Goal: Transaction & Acquisition: Obtain resource

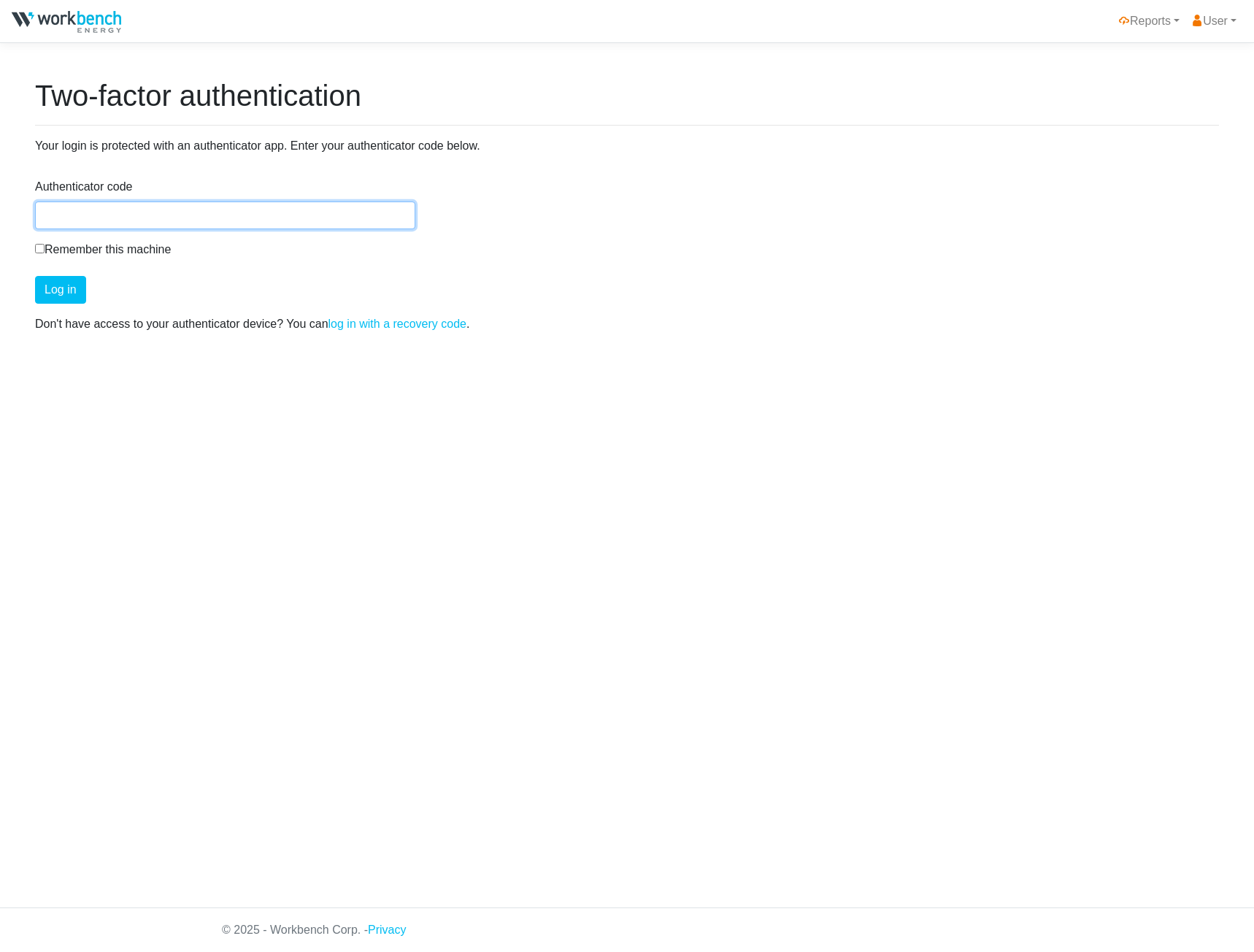
click at [284, 225] on input "Authenticator code" at bounding box center [225, 215] width 380 height 27
drag, startPoint x: 743, startPoint y: 516, endPoint x: 770, endPoint y: 512, distance: 27.3
click at [754, 515] on html "Reports HOEP User Manage User Logout Two-factor authentication Your login is pr…" at bounding box center [627, 476] width 1254 height 952
click at [166, 214] on input "Authenticator code" at bounding box center [225, 215] width 380 height 27
type input "806165"
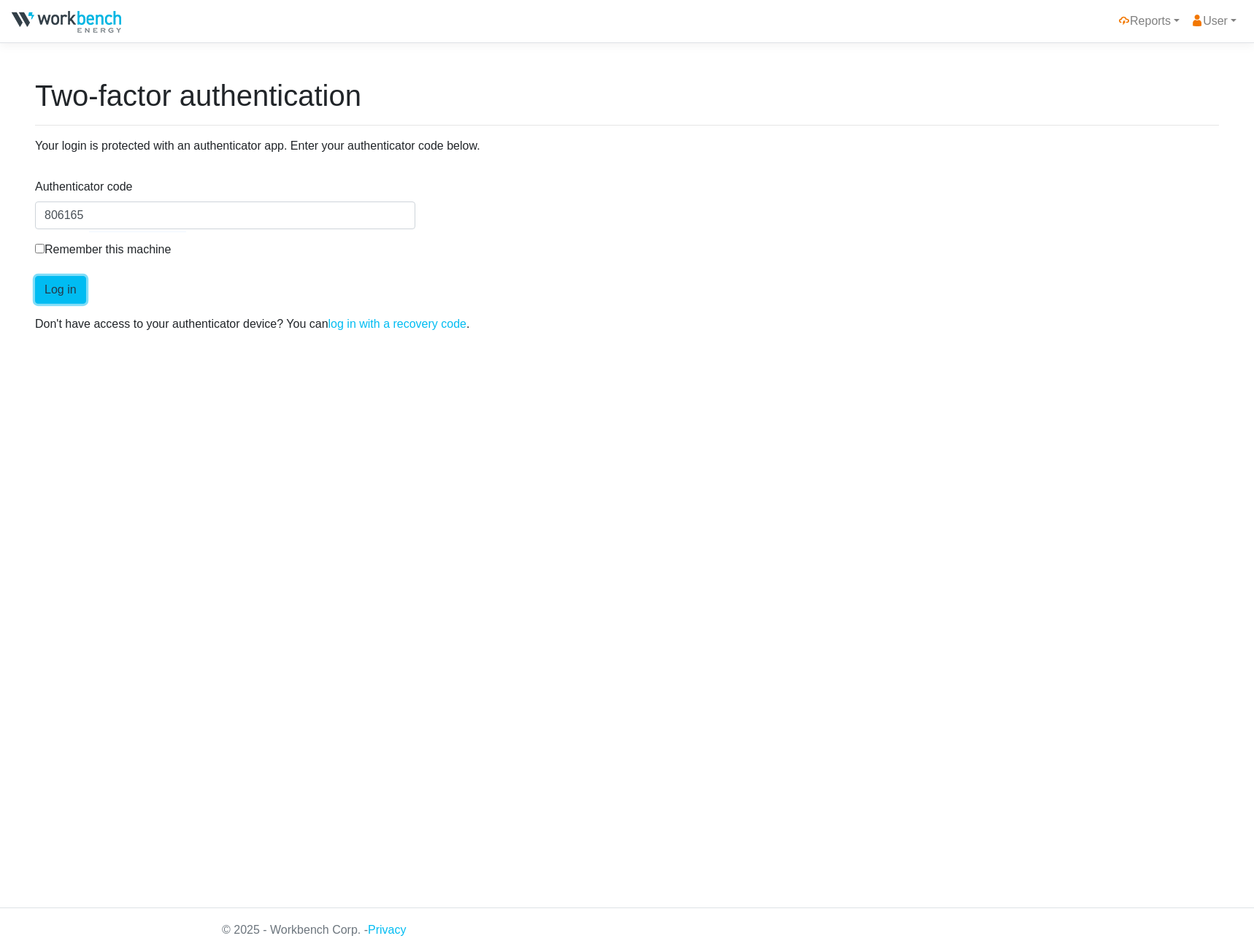
click at [39, 289] on button "Log in" at bounding box center [60, 289] width 51 height 27
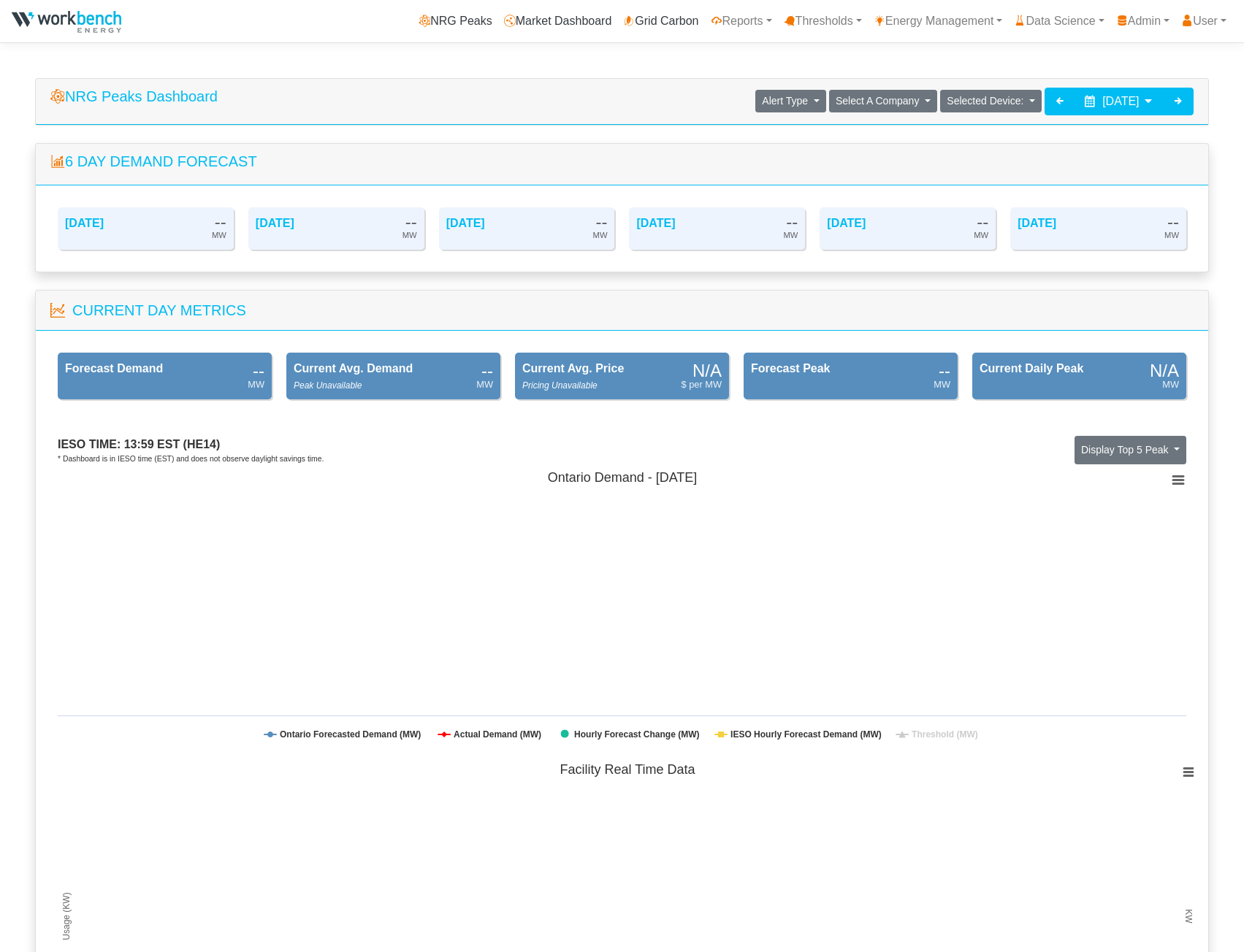
click at [963, 28] on link "Energy Management" at bounding box center [938, 21] width 141 height 29
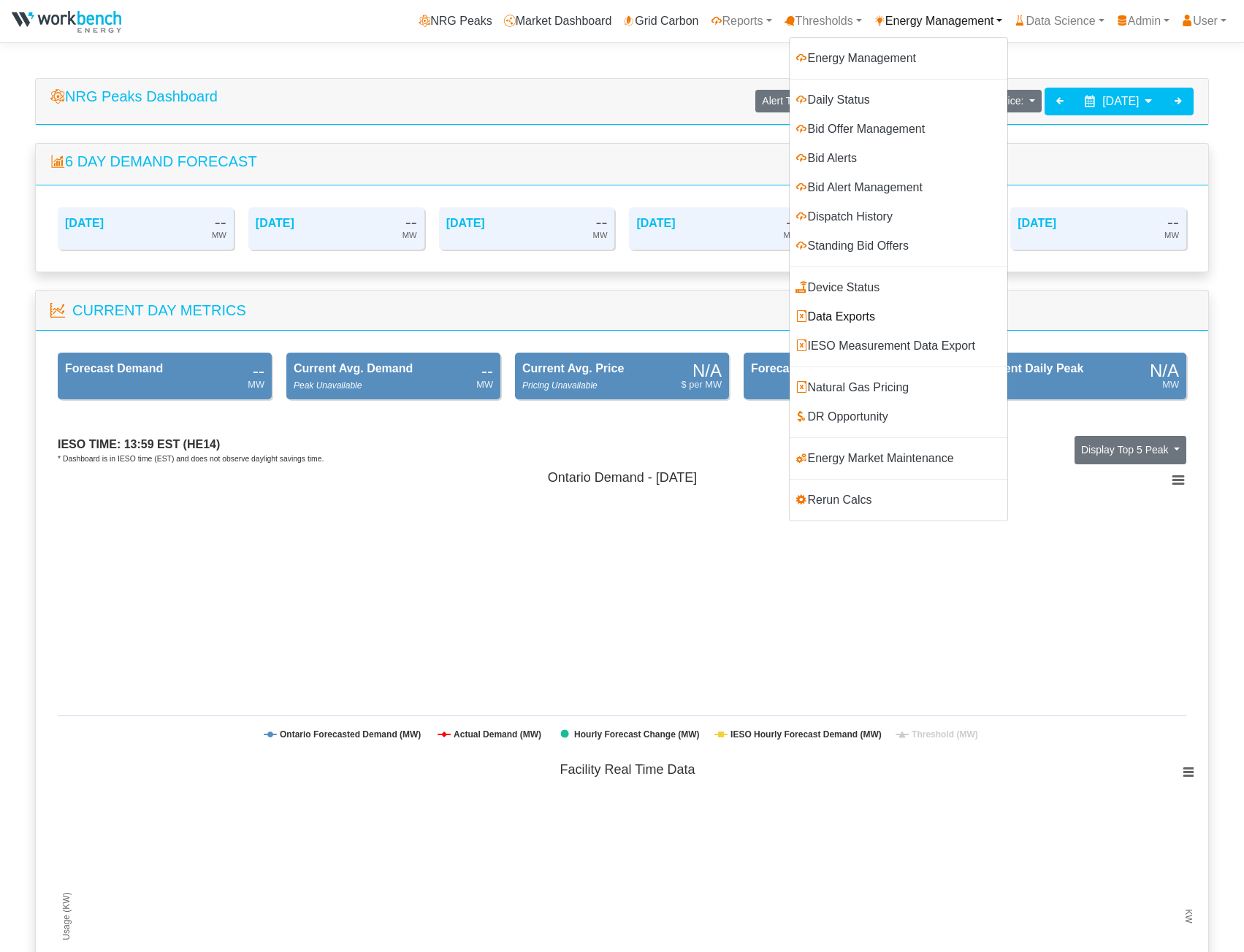
click at [852, 317] on link "Data Exports" at bounding box center [898, 316] width 218 height 29
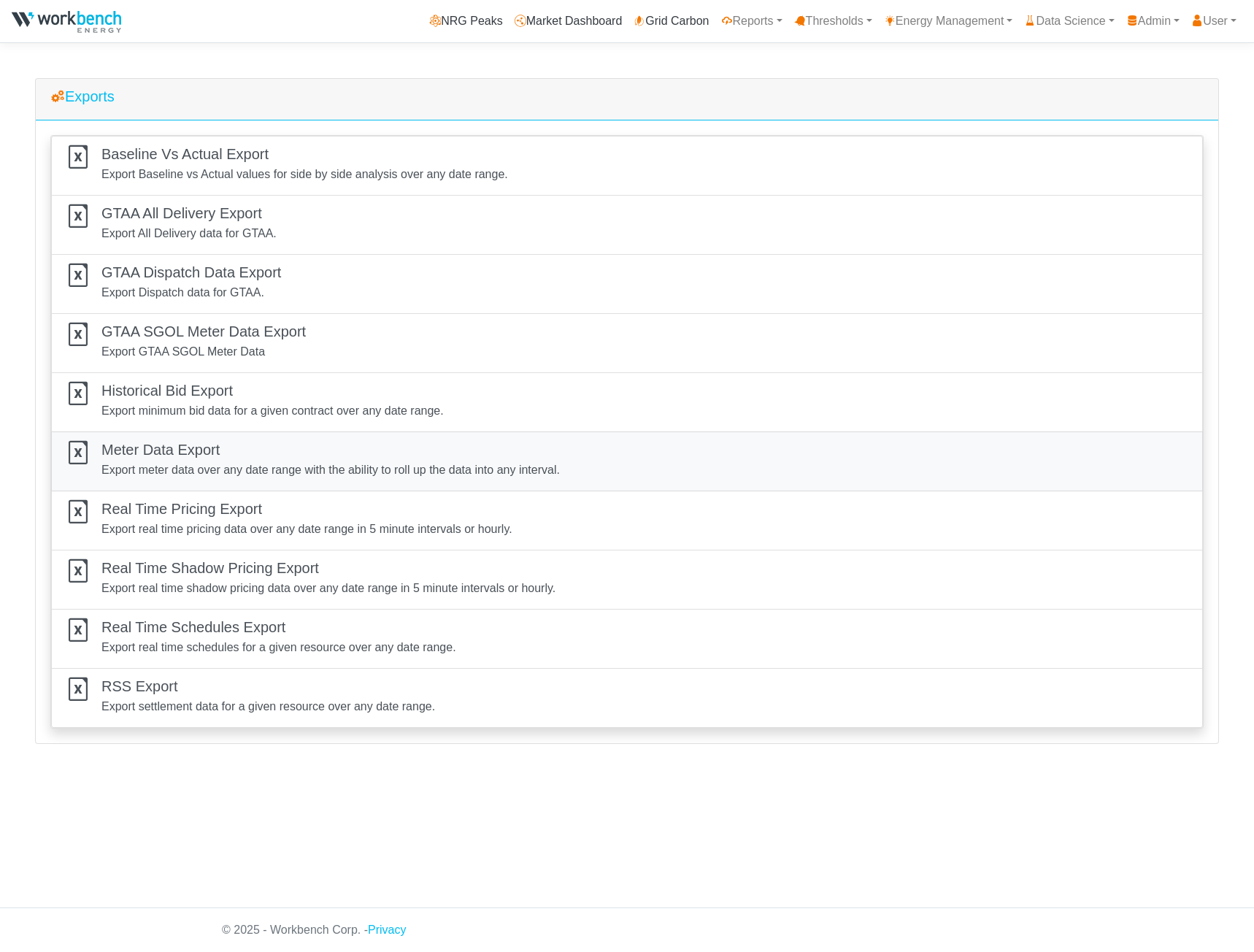
click at [184, 457] on h5 "Meter Data Export" at bounding box center [330, 450] width 458 height 18
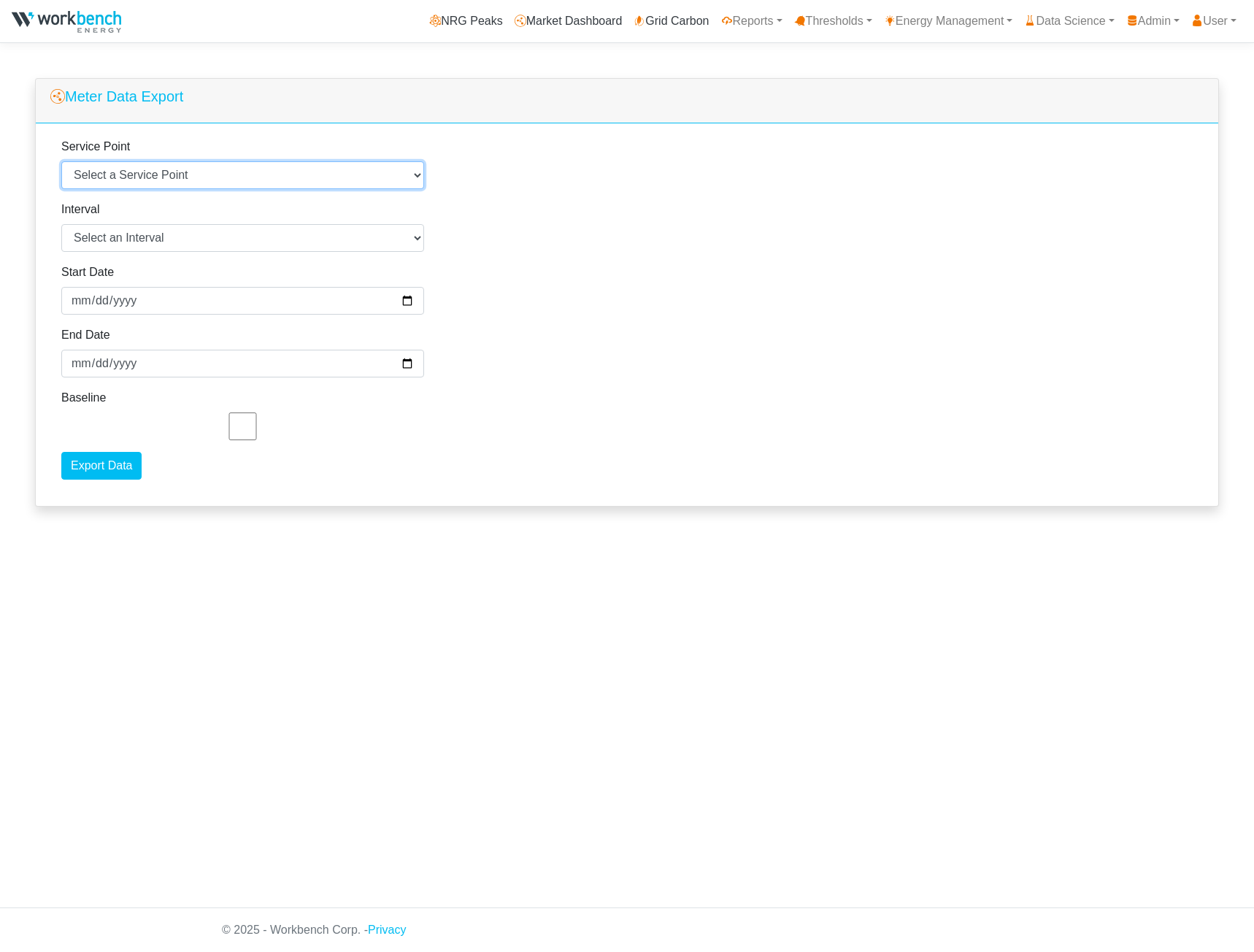
click at [241, 177] on select "Select a Service Point Agnico Eagle - Macassa - Macassa - 100357 - Energy Agnic…" at bounding box center [243, 175] width 363 height 27
select select "220"
click at [61, 162] on select "Select a Service Point Agnico Eagle - Macassa - Macassa - 100357 - Energy Agnic…" at bounding box center [243, 175] width 363 height 27
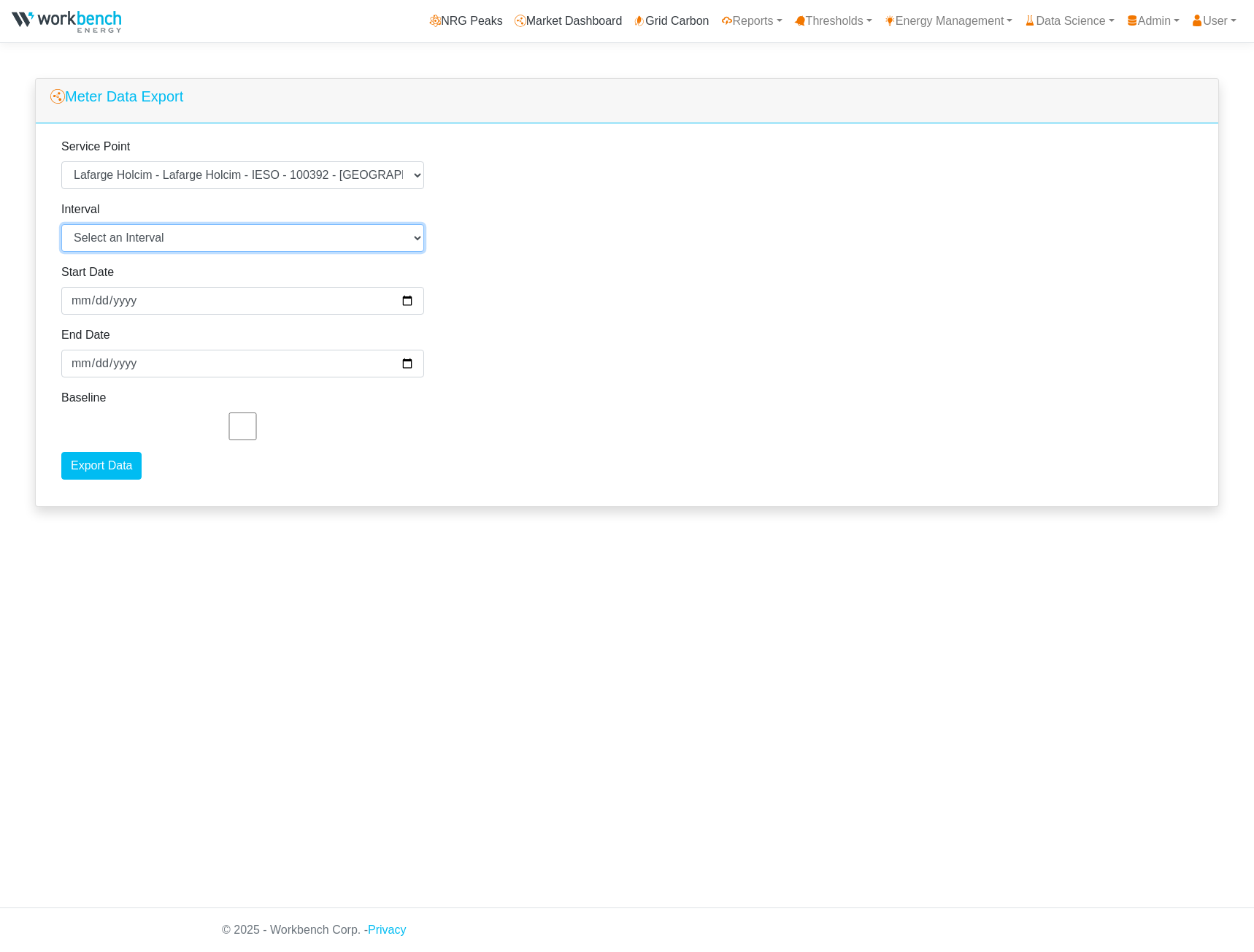
click at [181, 239] on select "Select an Interval 1 Minute 5 Minutes 15 Minutes 30 Minutes Hourly Daily" at bounding box center [243, 238] width 363 height 27
select select "5"
click at [61, 225] on select "Select an Interval 1 Minute 5 Minutes 15 Minutes 30 Minutes Hourly Daily" at bounding box center [243, 238] width 363 height 27
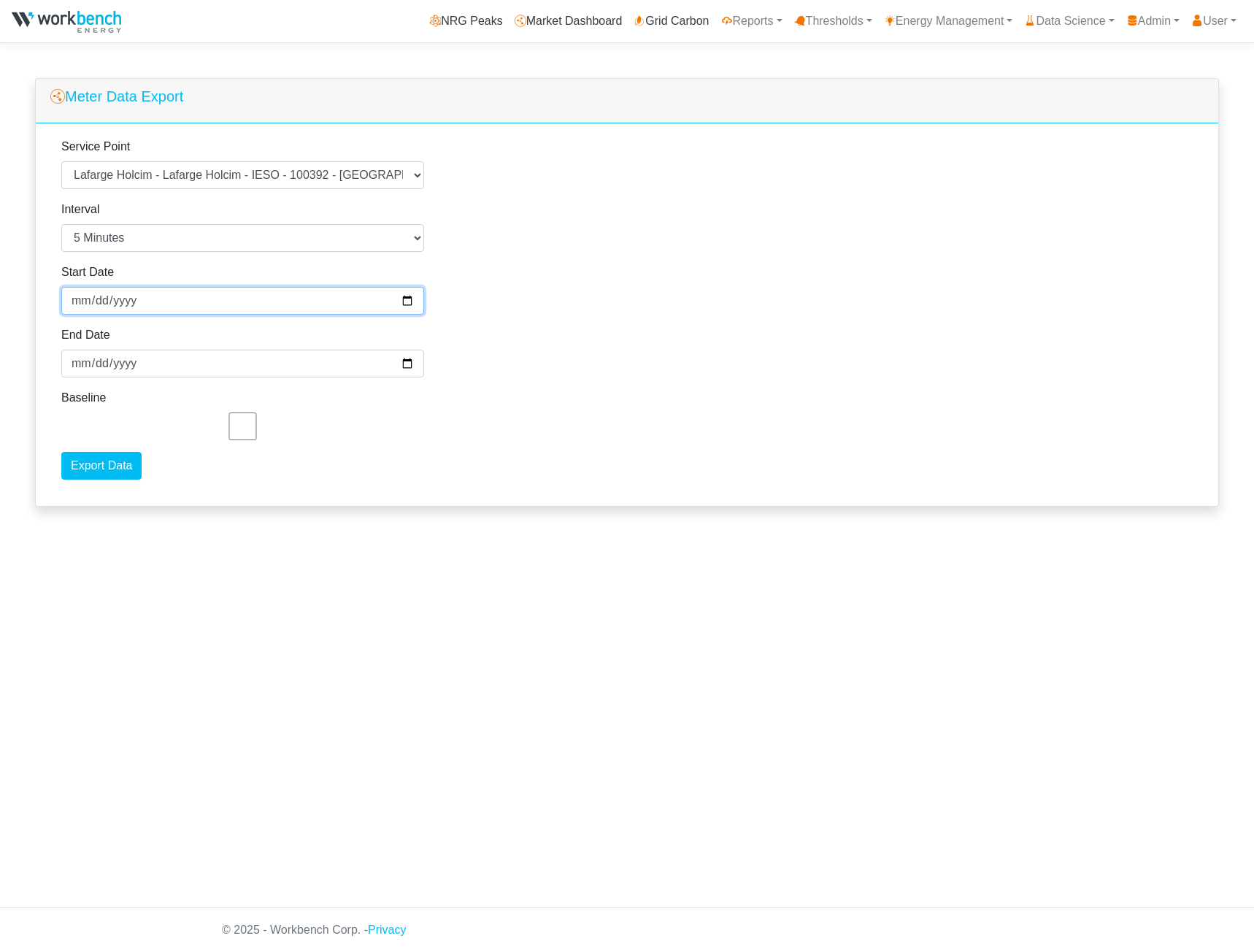
click at [93, 306] on input "2025-09-26" at bounding box center [243, 301] width 363 height 27
type input "2025-09-01"
click at [90, 463] on input "Export Data" at bounding box center [101, 465] width 80 height 27
click at [1225, 412] on div "Meter Data Export Service Point Select a Service Point Agnico Eagle - Macassa -…" at bounding box center [627, 298] width 1254 height 440
click at [936, 17] on link "Energy Management" at bounding box center [948, 21] width 141 height 29
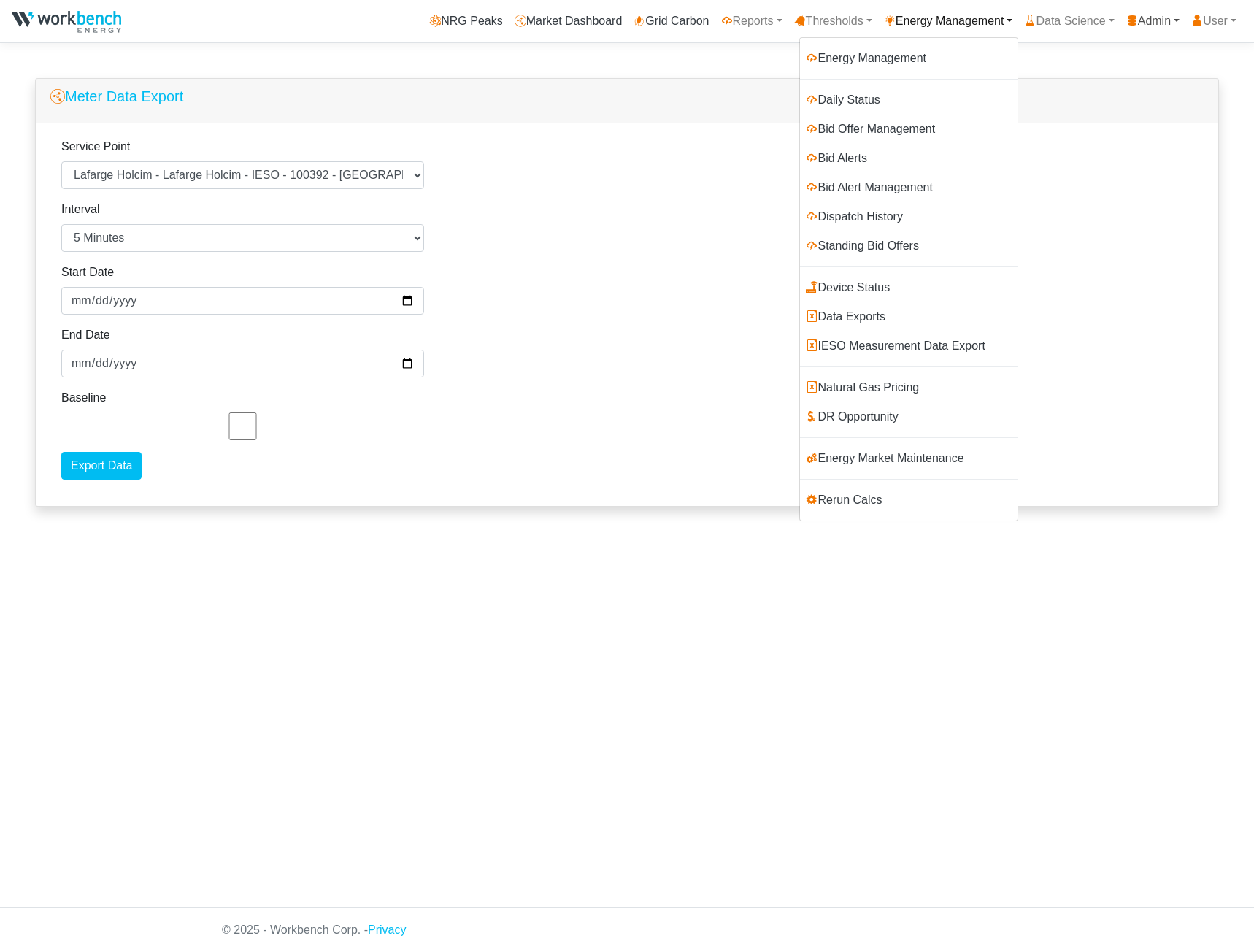
click at [1130, 16] on icon at bounding box center [1133, 21] width 12 height 12
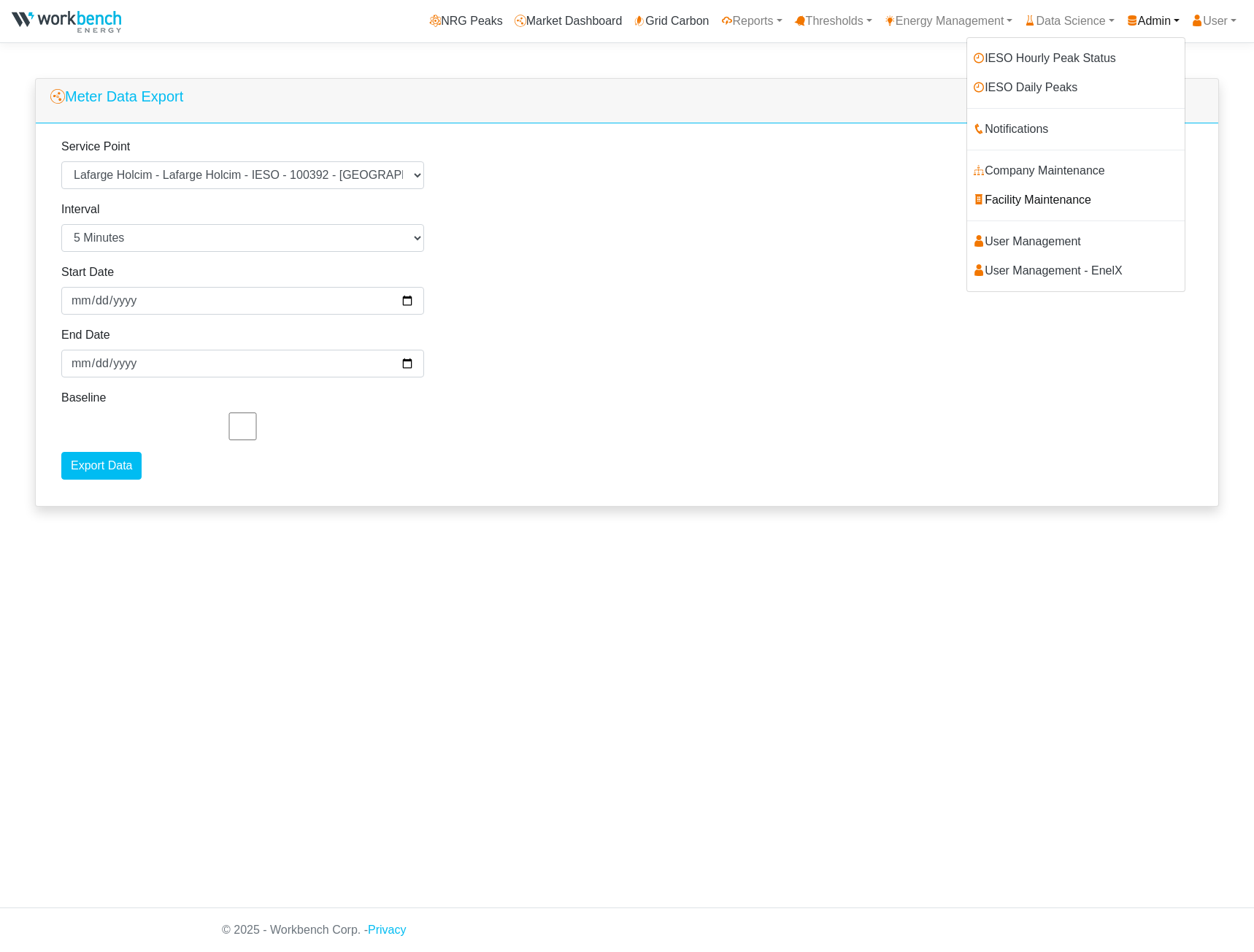
click at [1002, 201] on link "Facility Maintenance" at bounding box center [1076, 200] width 218 height 29
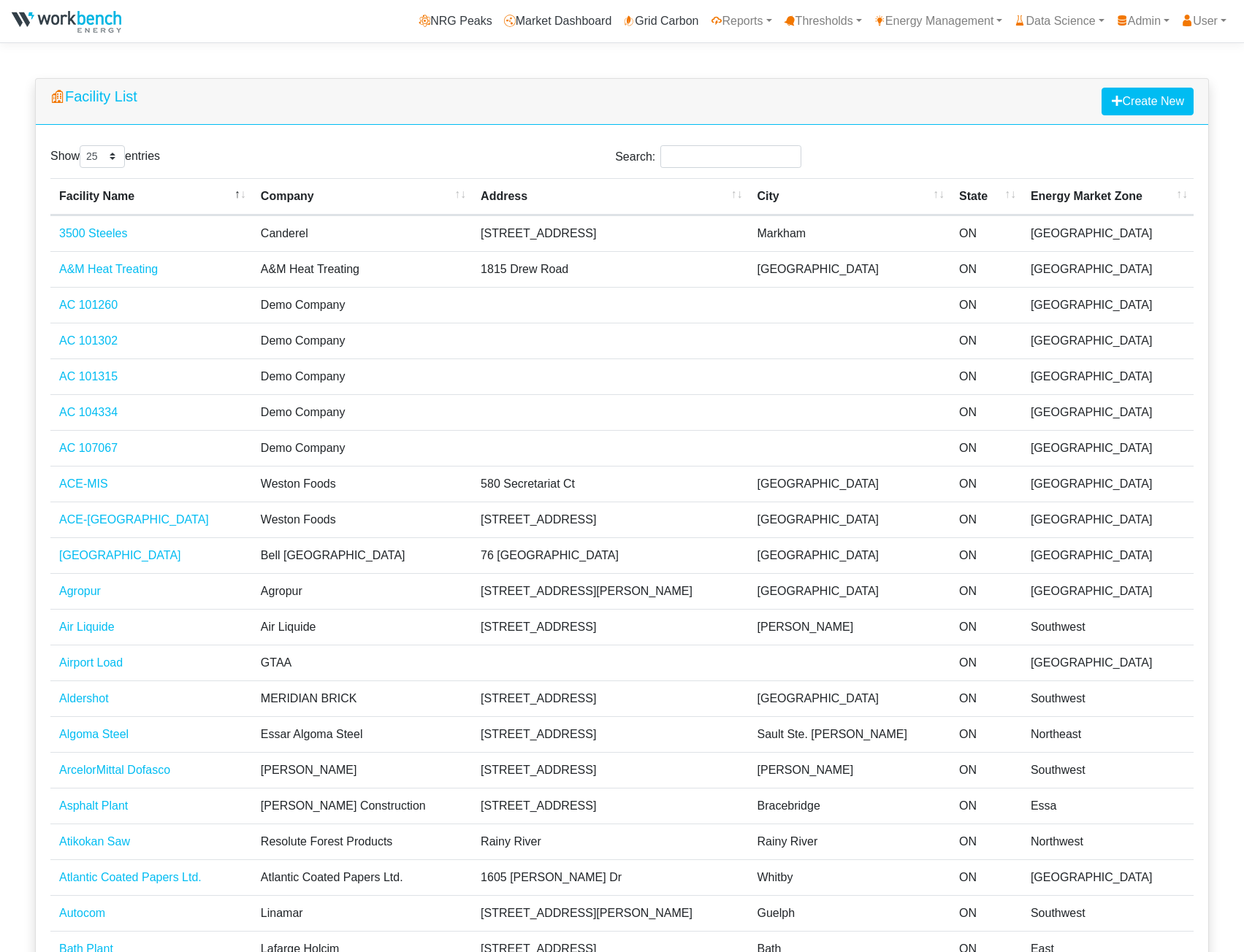
select select "25"
click at [766, 154] on input "Search:" at bounding box center [731, 156] width 141 height 23
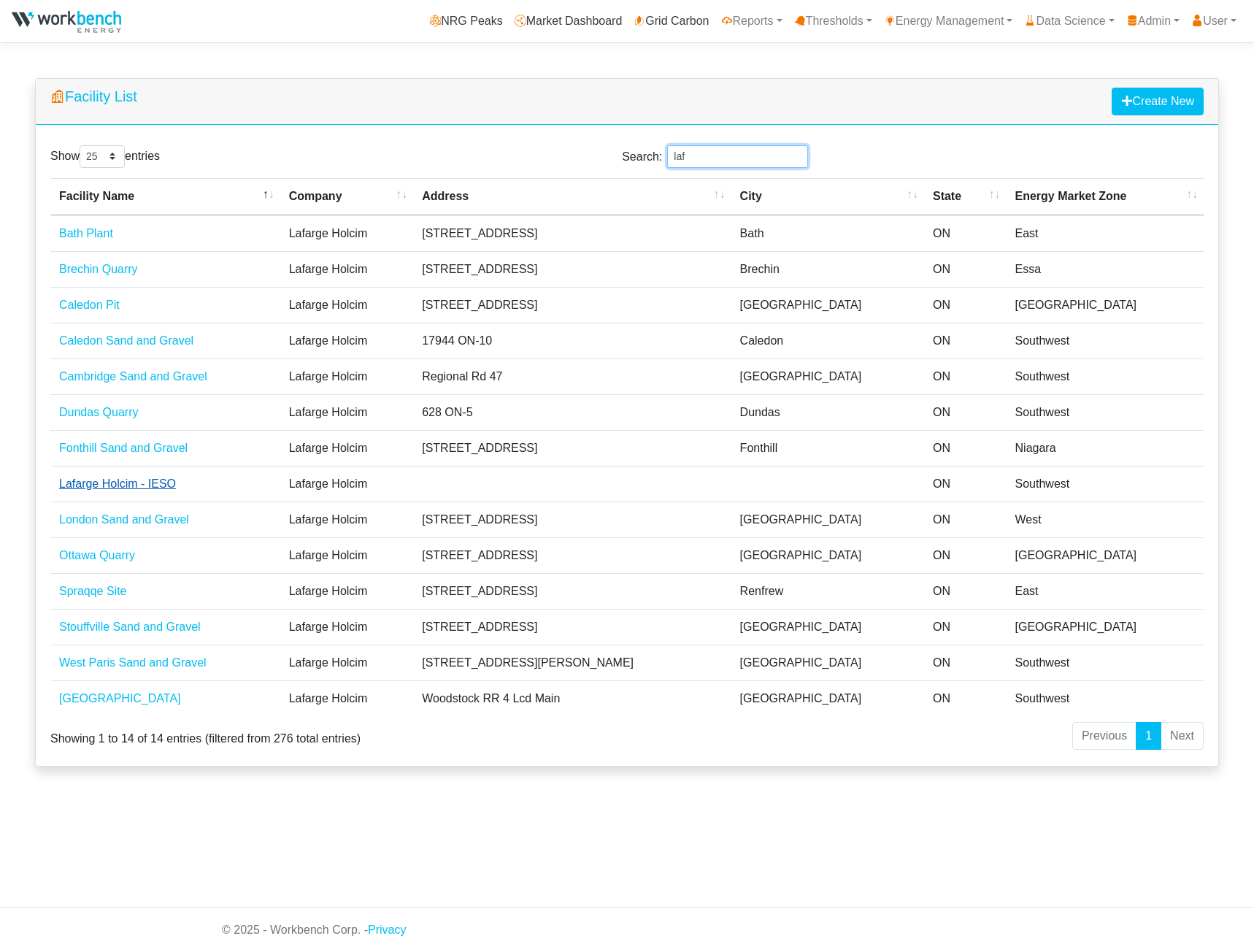
type input "laf"
click at [112, 485] on link "Lafarge Holcim - IESO" at bounding box center [118, 483] width 117 height 13
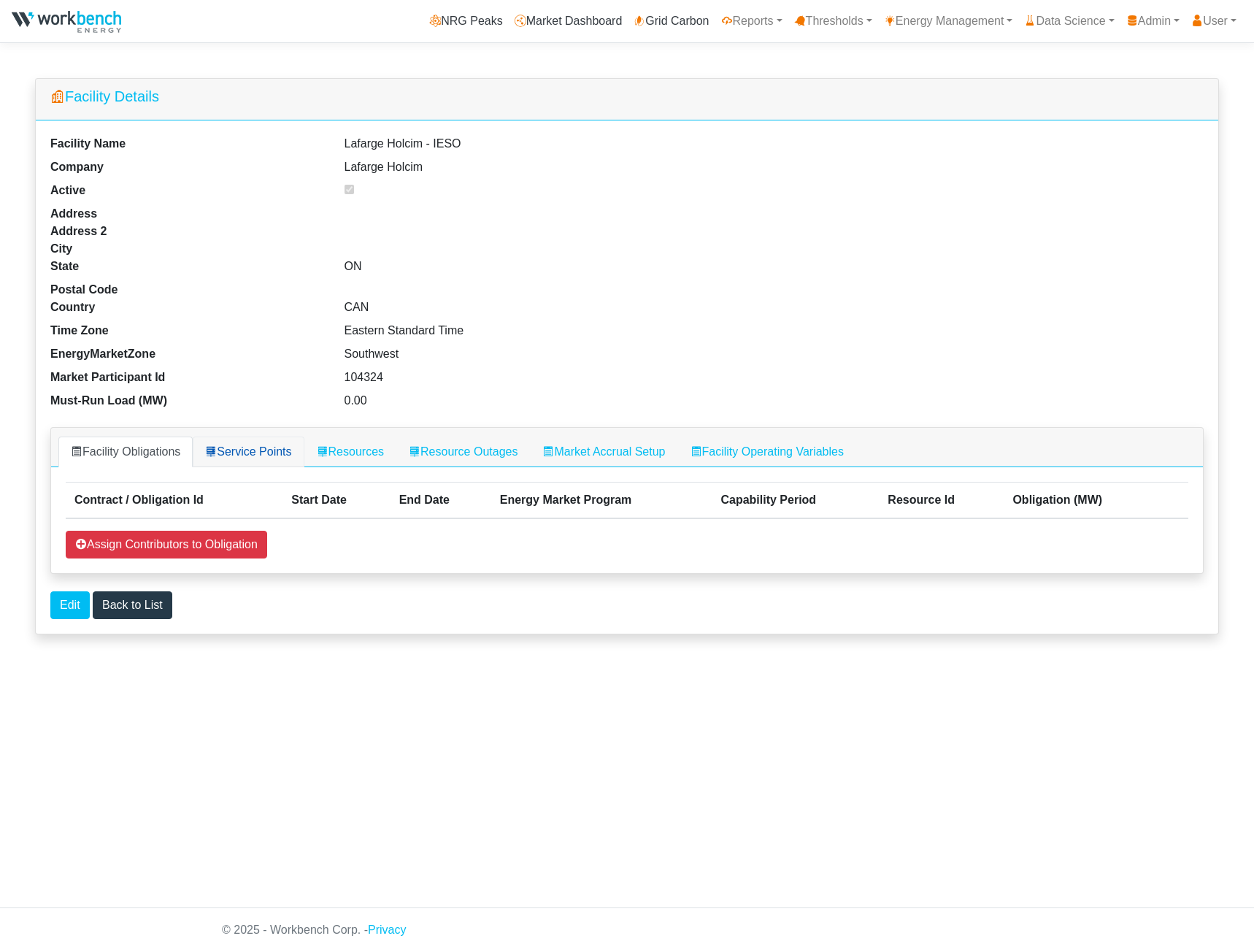
click at [252, 441] on link "Service Points" at bounding box center [248, 452] width 111 height 30
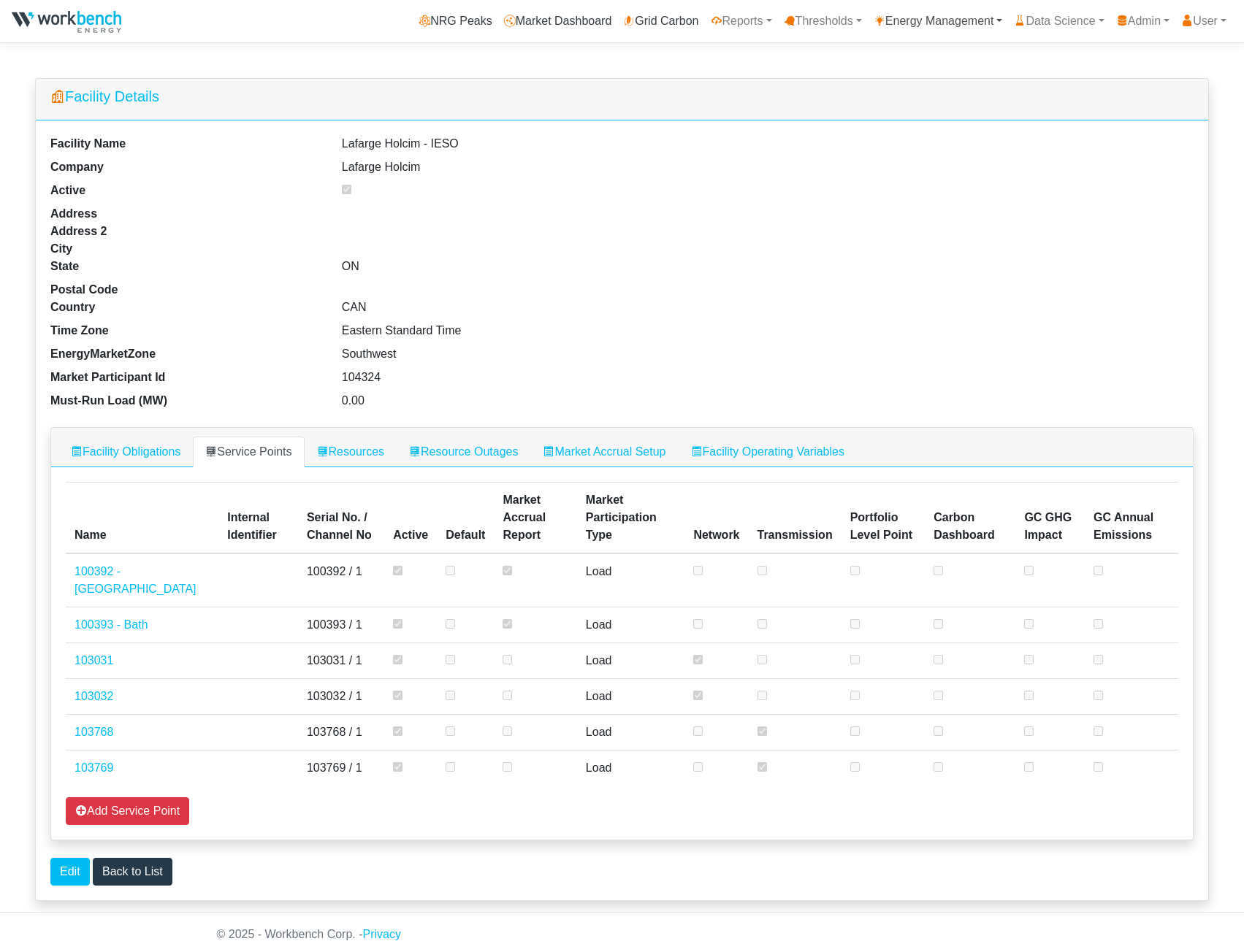
click at [881, 21] on link "Energy Management" at bounding box center [938, 21] width 141 height 29
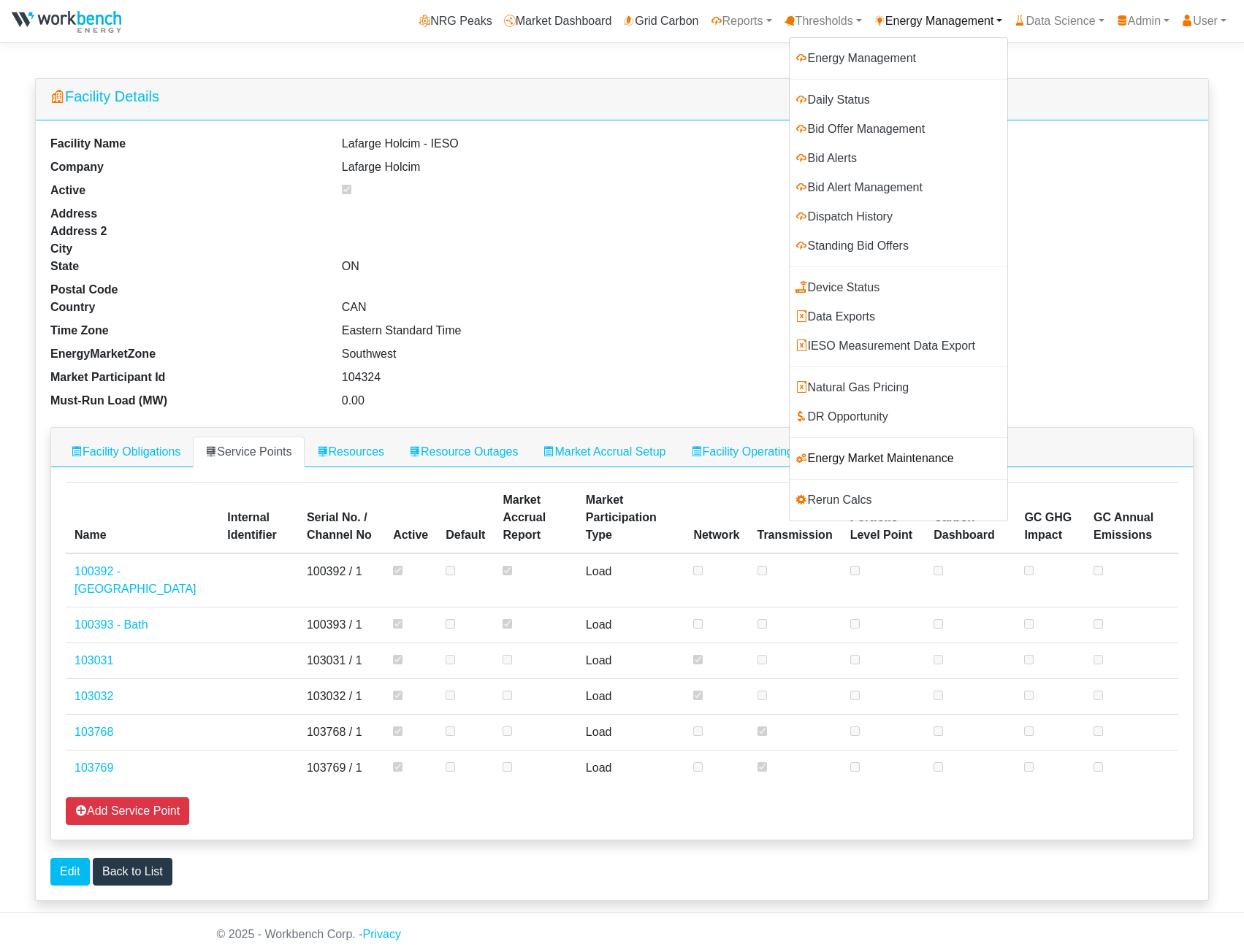
click at [860, 459] on link "Energy Market Maintenance" at bounding box center [898, 458] width 218 height 29
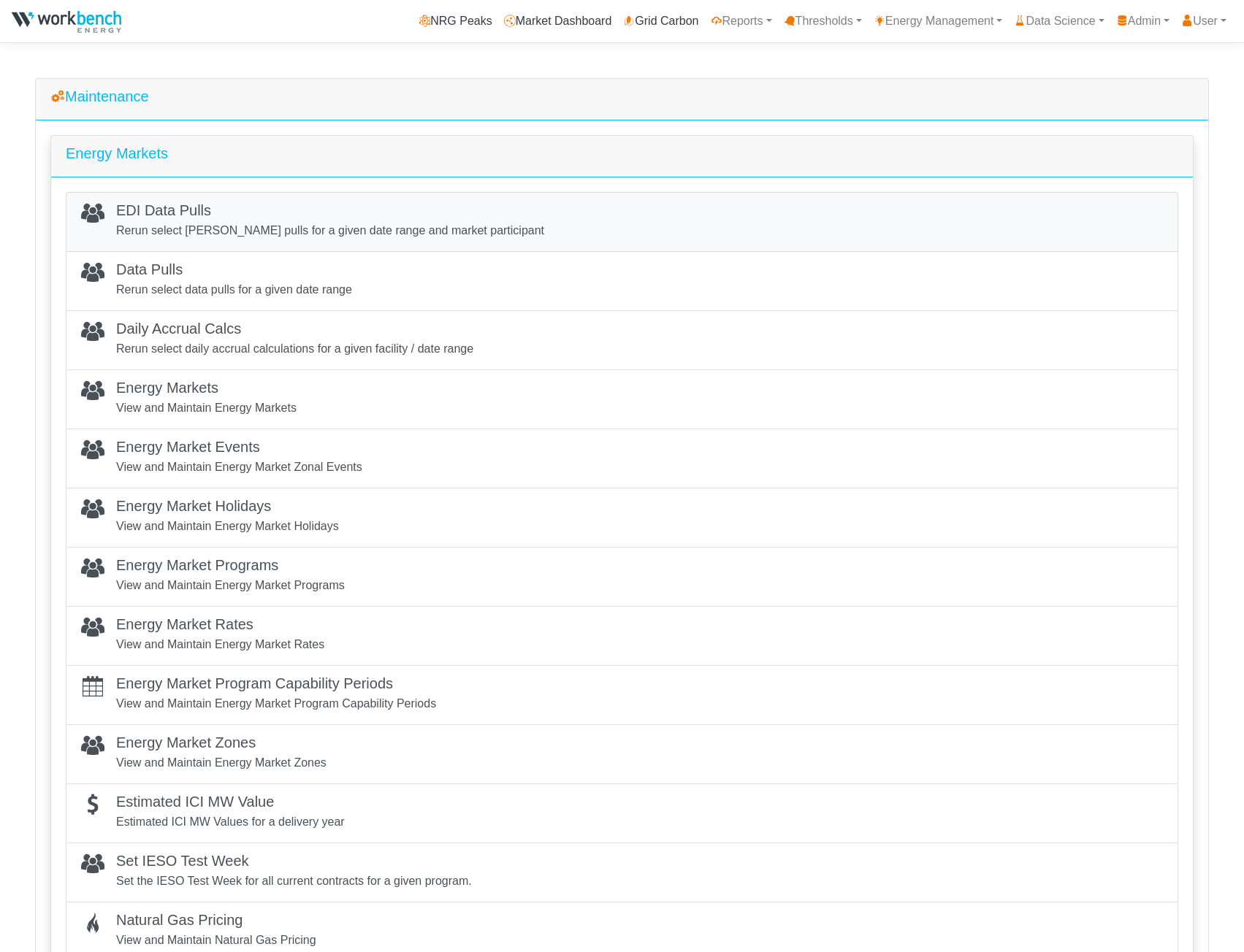
click at [181, 224] on p "Rerun select EDI pulls for a given date range and market participant" at bounding box center [330, 231] width 428 height 18
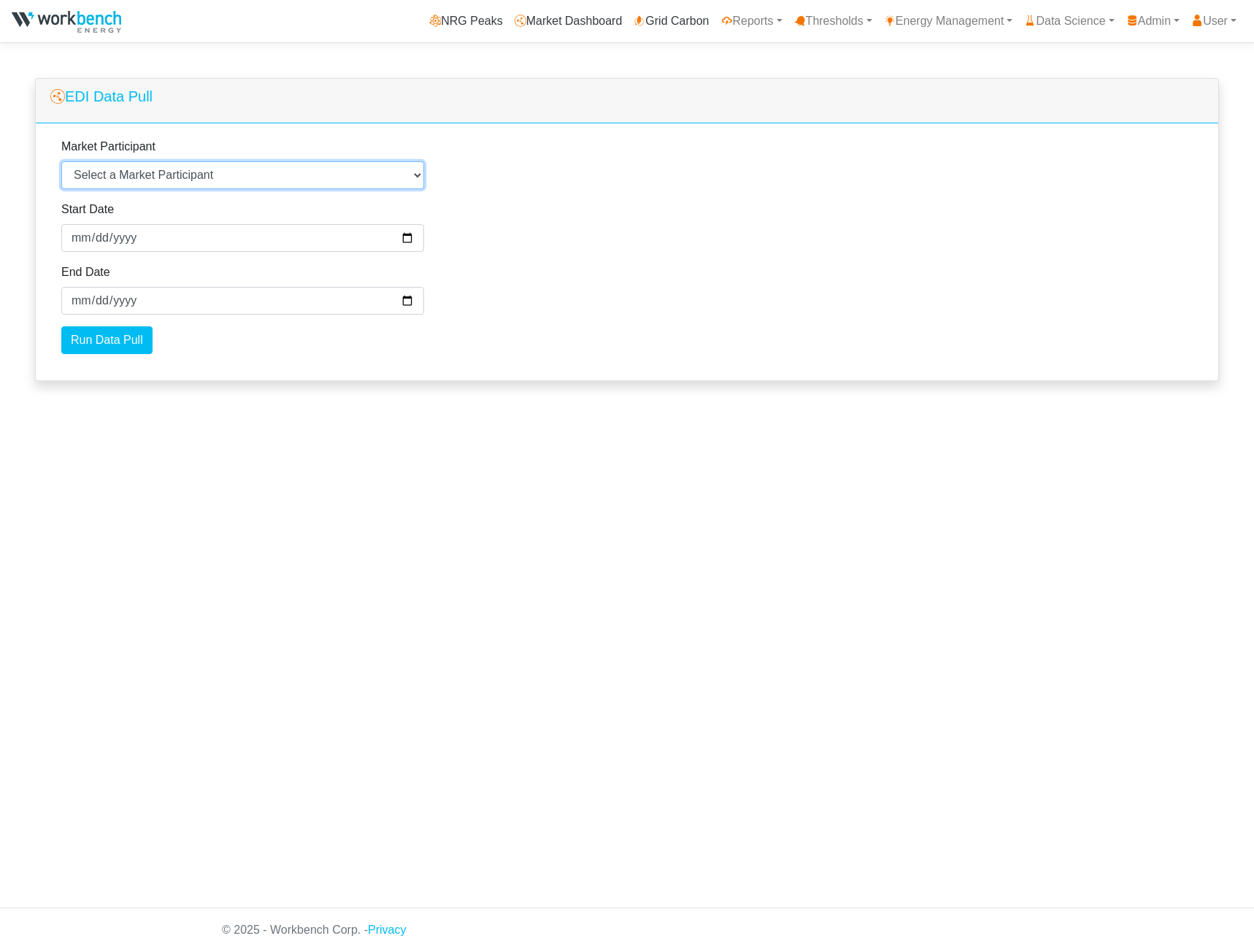
click at [220, 179] on select "Select a Market Participant Agnico Eagle - Macassa Alectra Microgrid Services L…" at bounding box center [243, 175] width 363 height 27
select select "LAFCANCEM"
click at [61, 162] on select "Select a Market Participant Agnico Eagle - Macassa Alectra Microgrid Services L…" at bounding box center [243, 175] width 363 height 27
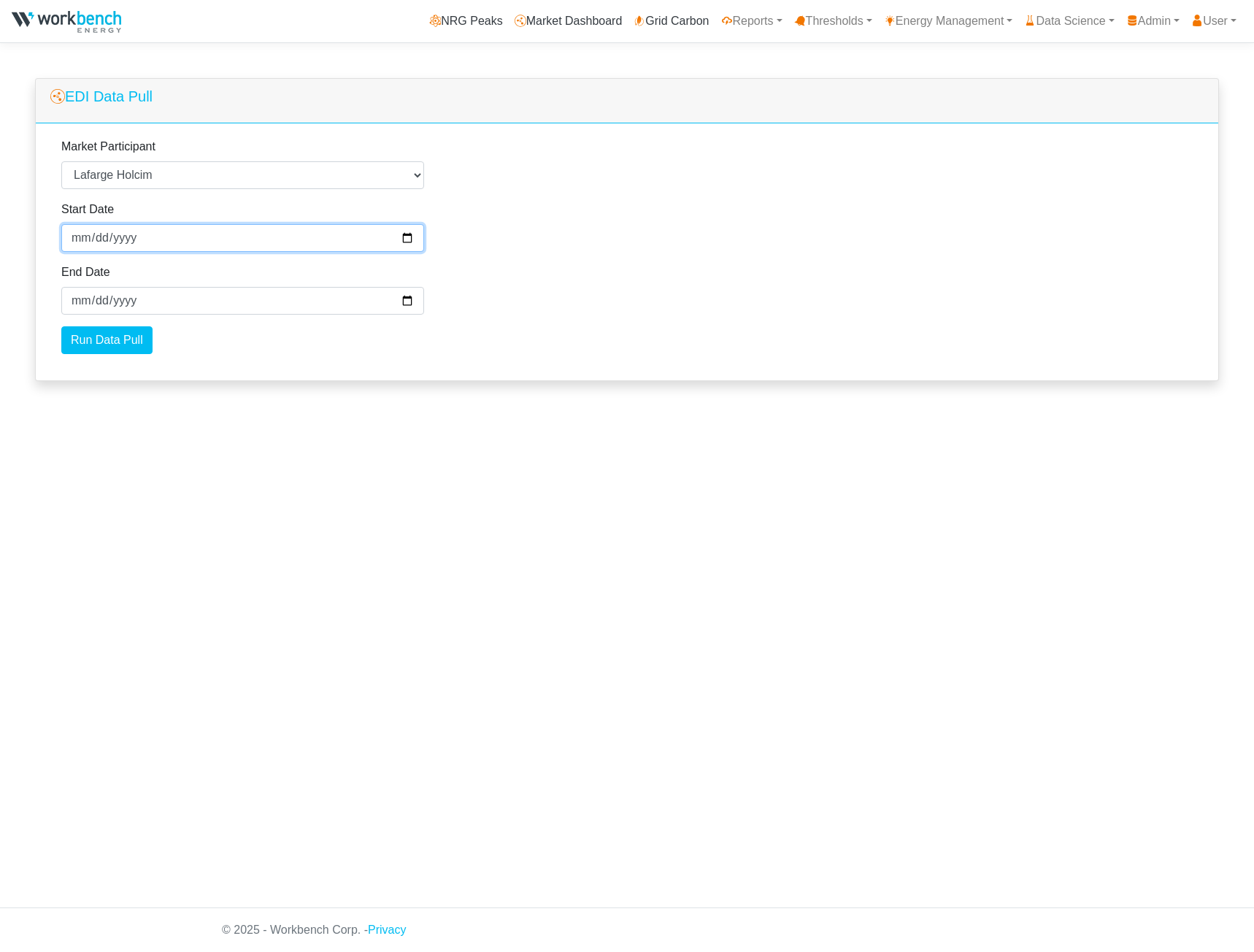
click at [75, 236] on input "2025-09-28" at bounding box center [243, 238] width 363 height 27
click at [92, 239] on input "[DATE]" at bounding box center [243, 238] width 363 height 27
type input "2025-08-06"
click at [108, 349] on input "Run Data Pull" at bounding box center [107, 340] width 91 height 27
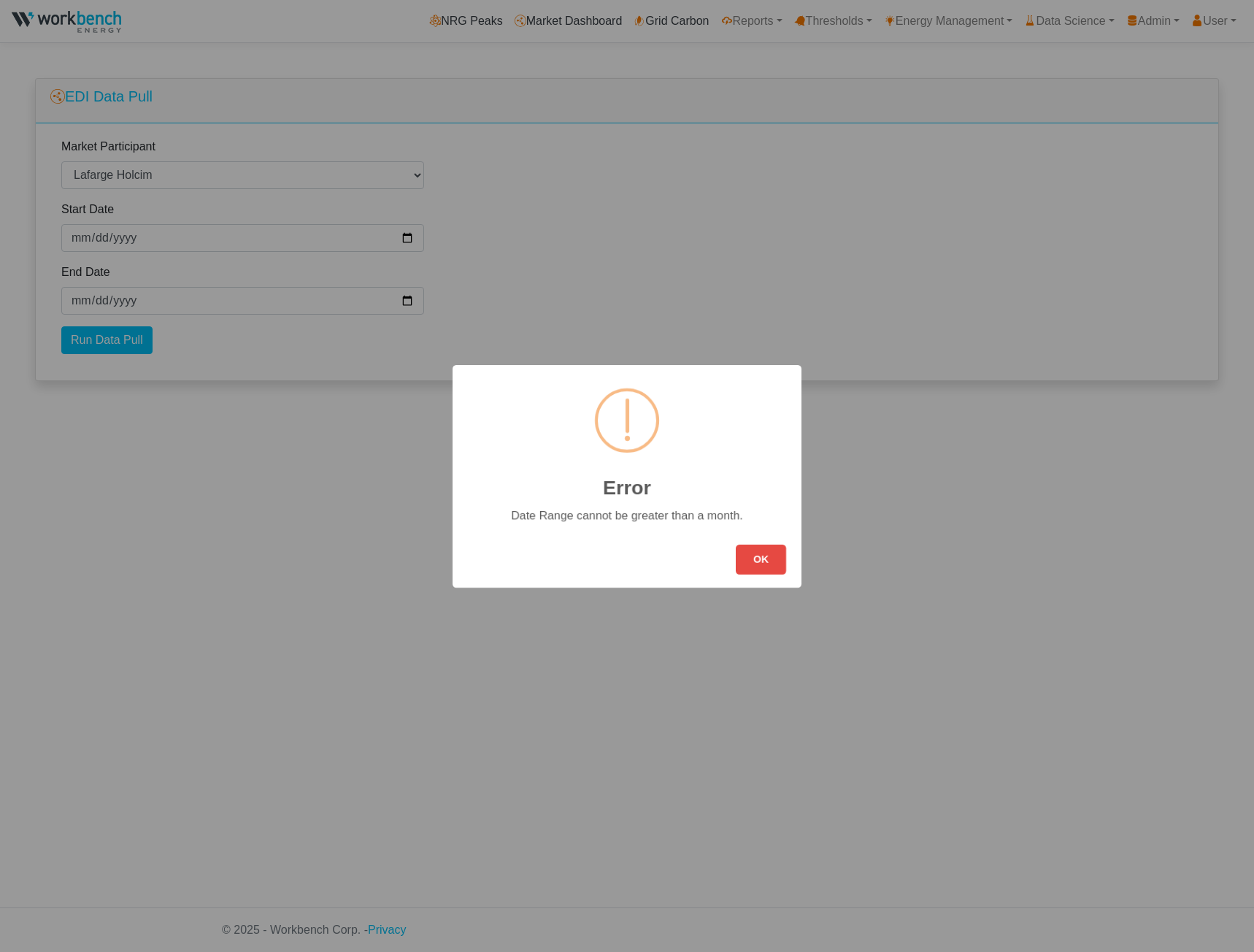
click at [736, 545] on button "OK" at bounding box center [761, 560] width 50 height 30
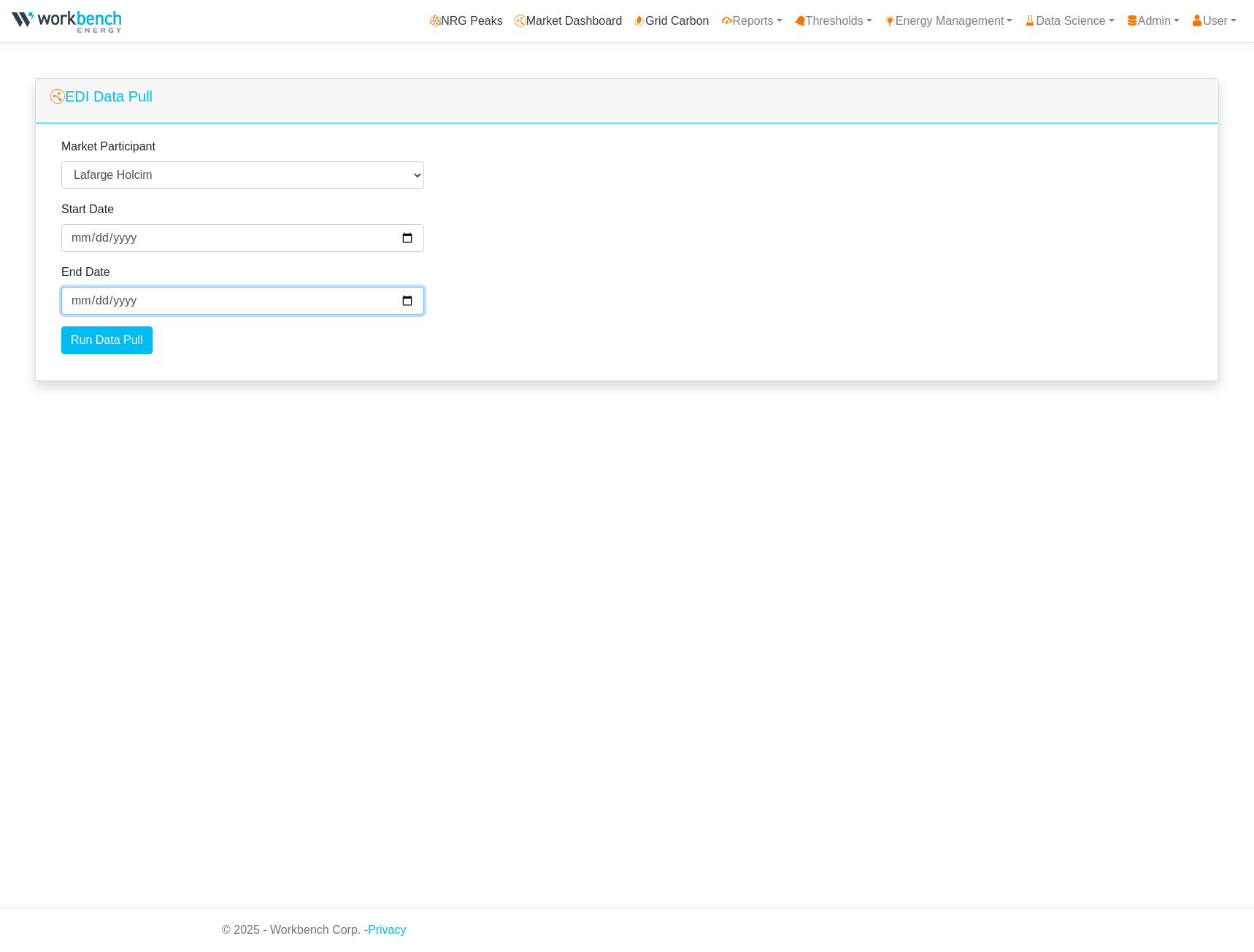
click at [77, 297] on input "[DATE]" at bounding box center [243, 301] width 363 height 27
type input "[DATE]"
click at [117, 343] on input "Run Data Pull" at bounding box center [107, 340] width 91 height 27
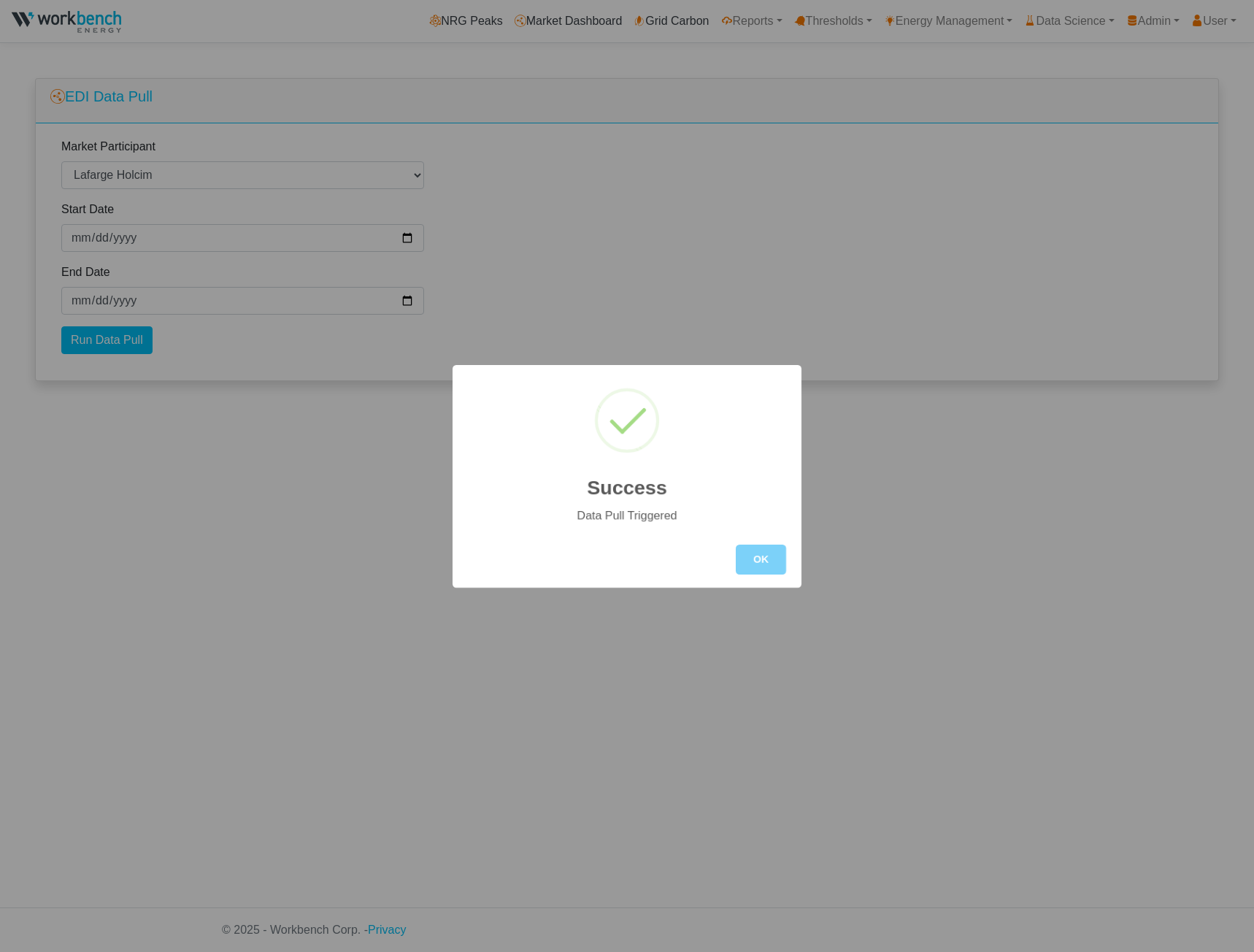
click at [736, 545] on button "OK" at bounding box center [761, 560] width 50 height 30
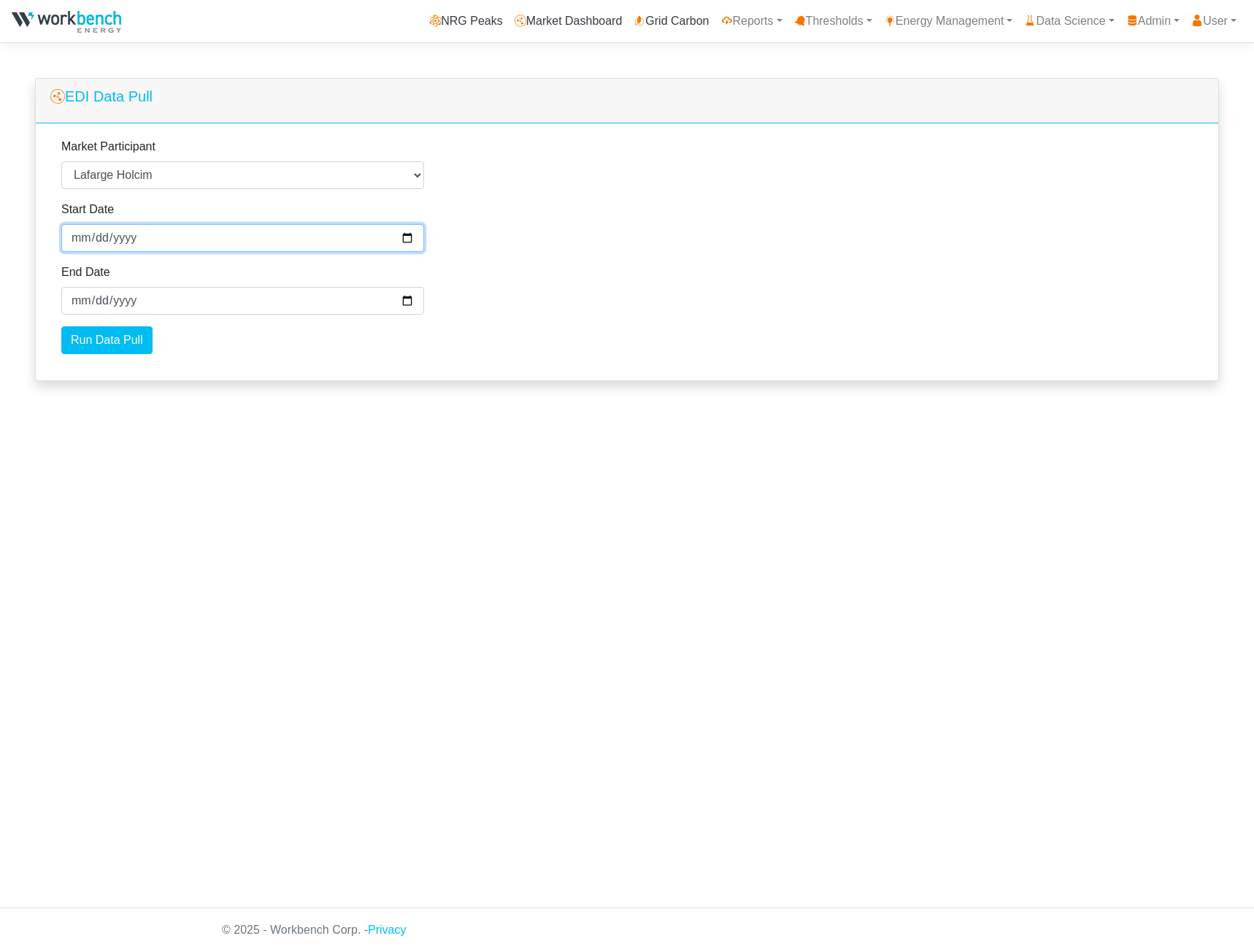
click at [76, 237] on input "2025-08-06" at bounding box center [243, 238] width 363 height 27
type input "[DATE]"
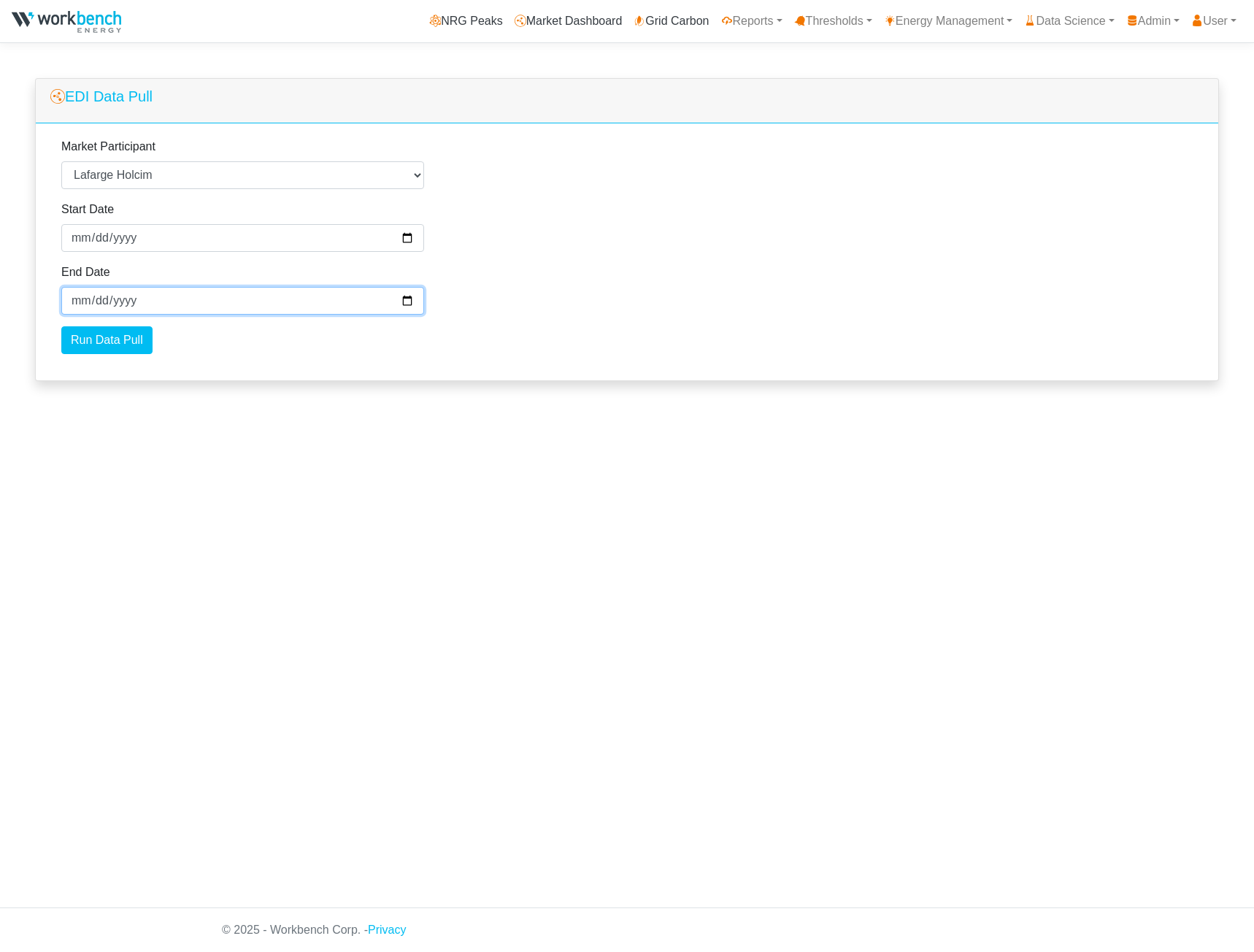
type input "[DATE]"
click at [101, 341] on input "Run Data Pull" at bounding box center [107, 340] width 91 height 27
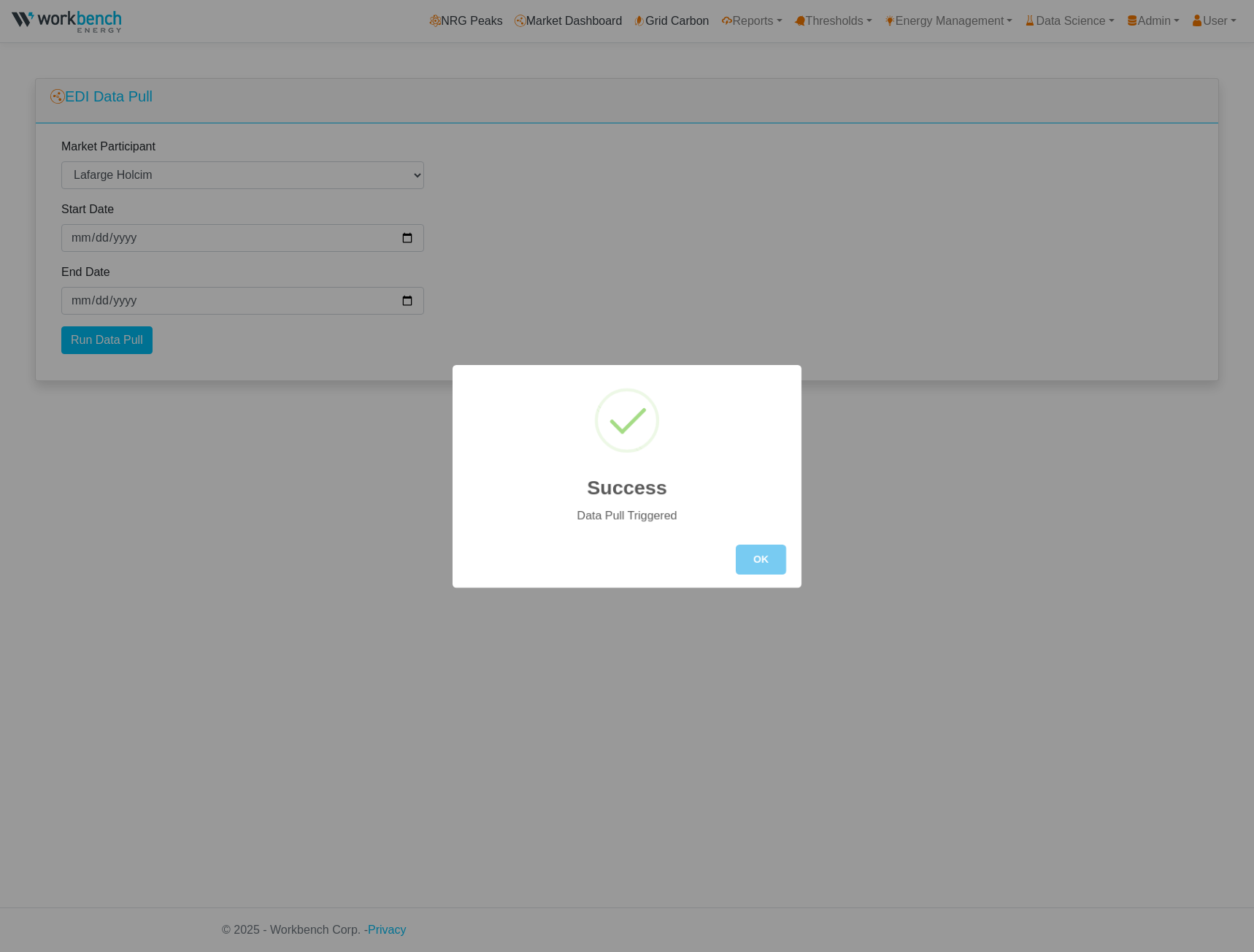
click at [758, 569] on button "OK" at bounding box center [761, 560] width 50 height 30
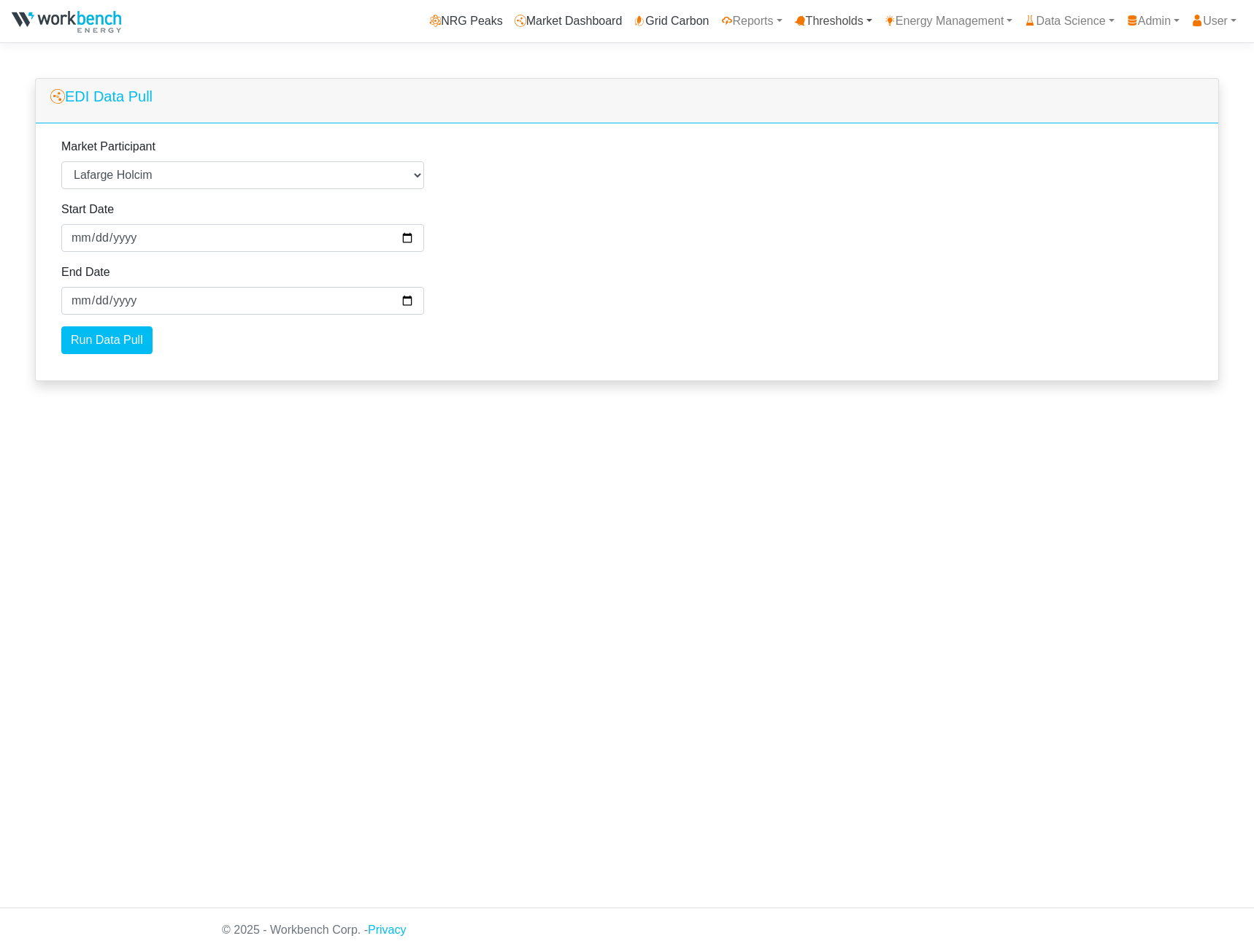
drag, startPoint x: 838, startPoint y: 33, endPoint x: 831, endPoint y: 38, distance: 8.6
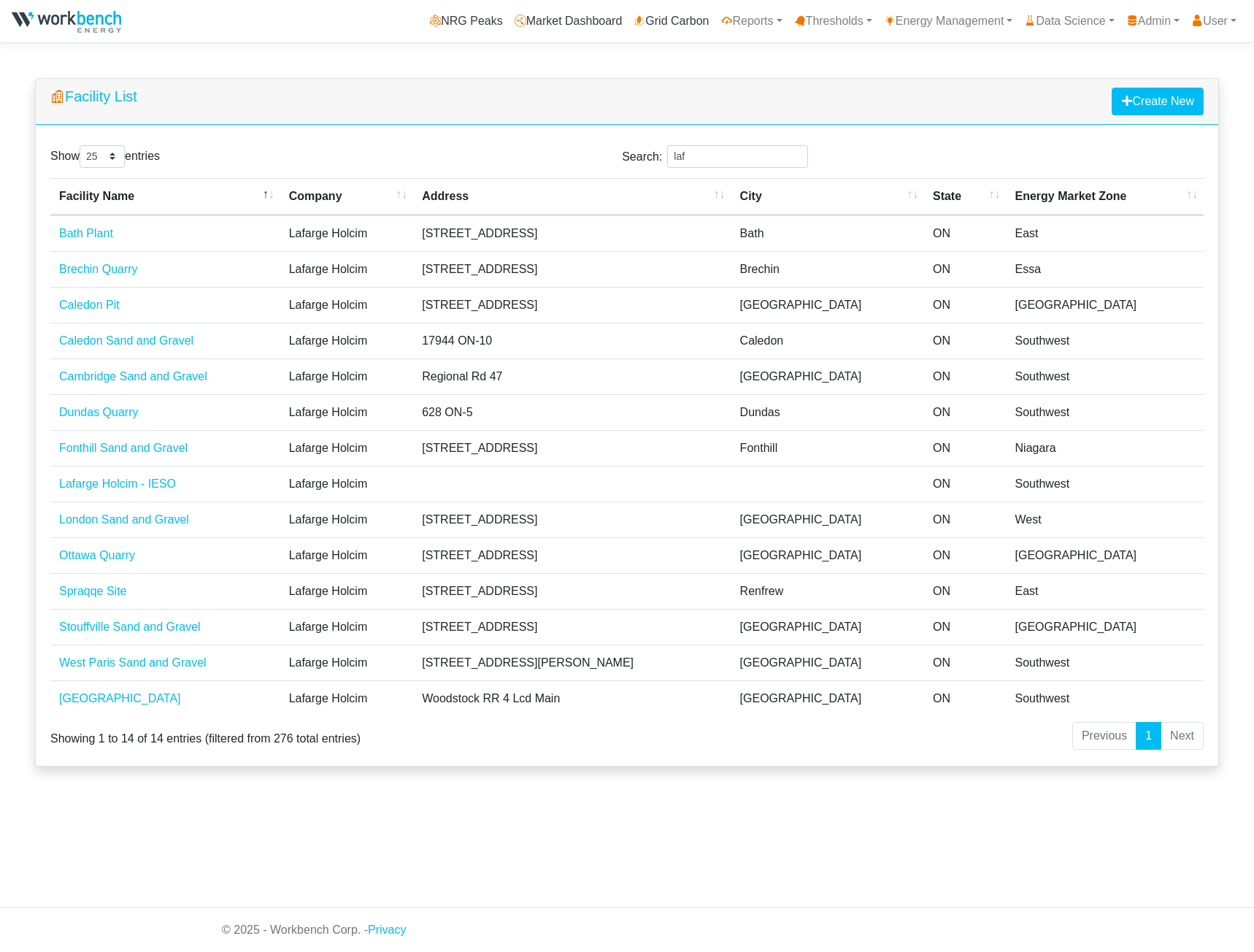
select select "25"
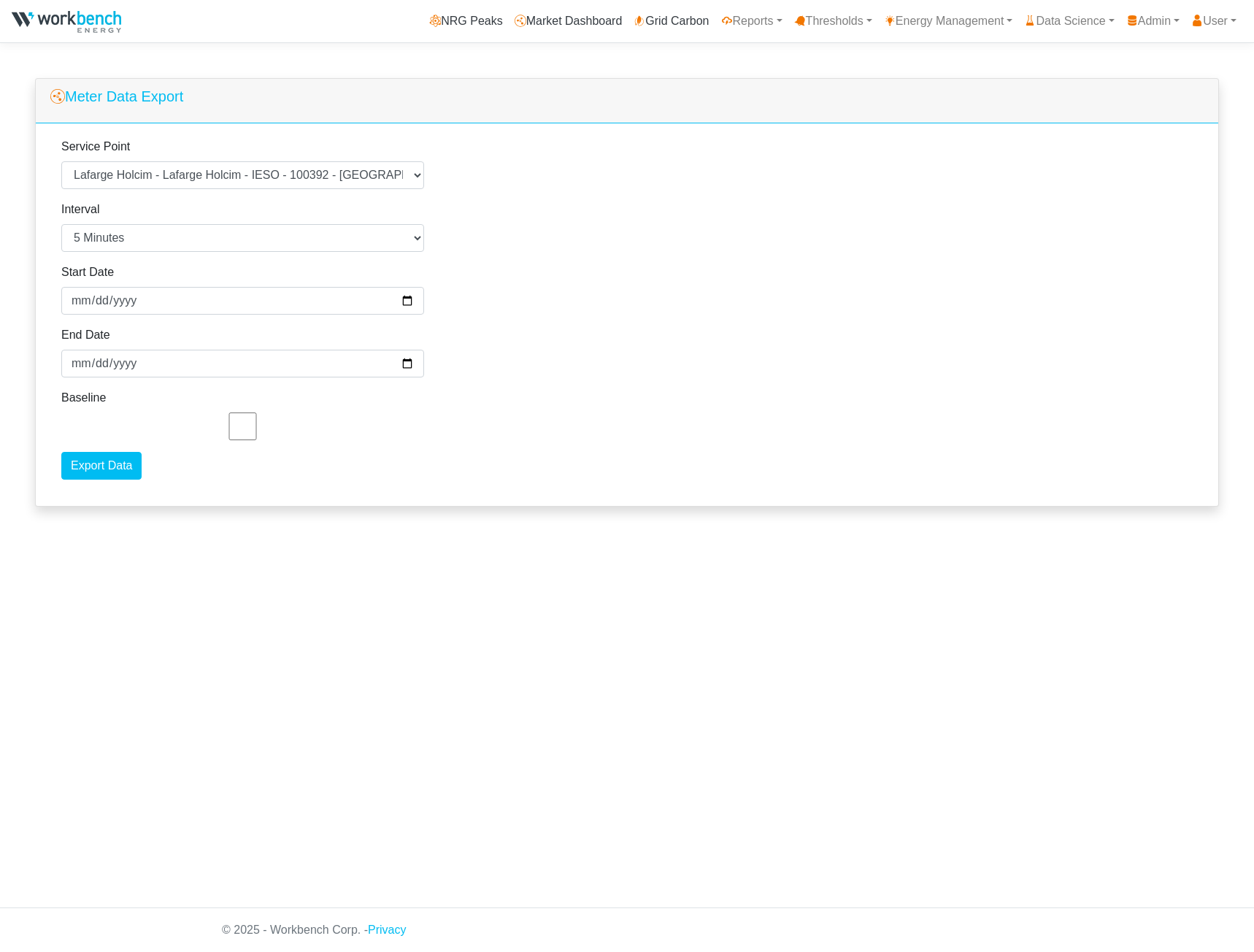
select select "220"
select select "5"
click at [98, 468] on input "Export Data" at bounding box center [101, 465] width 80 height 27
click at [81, 304] on input "[DATE]" at bounding box center [243, 301] width 363 height 27
type input "[DATE]"
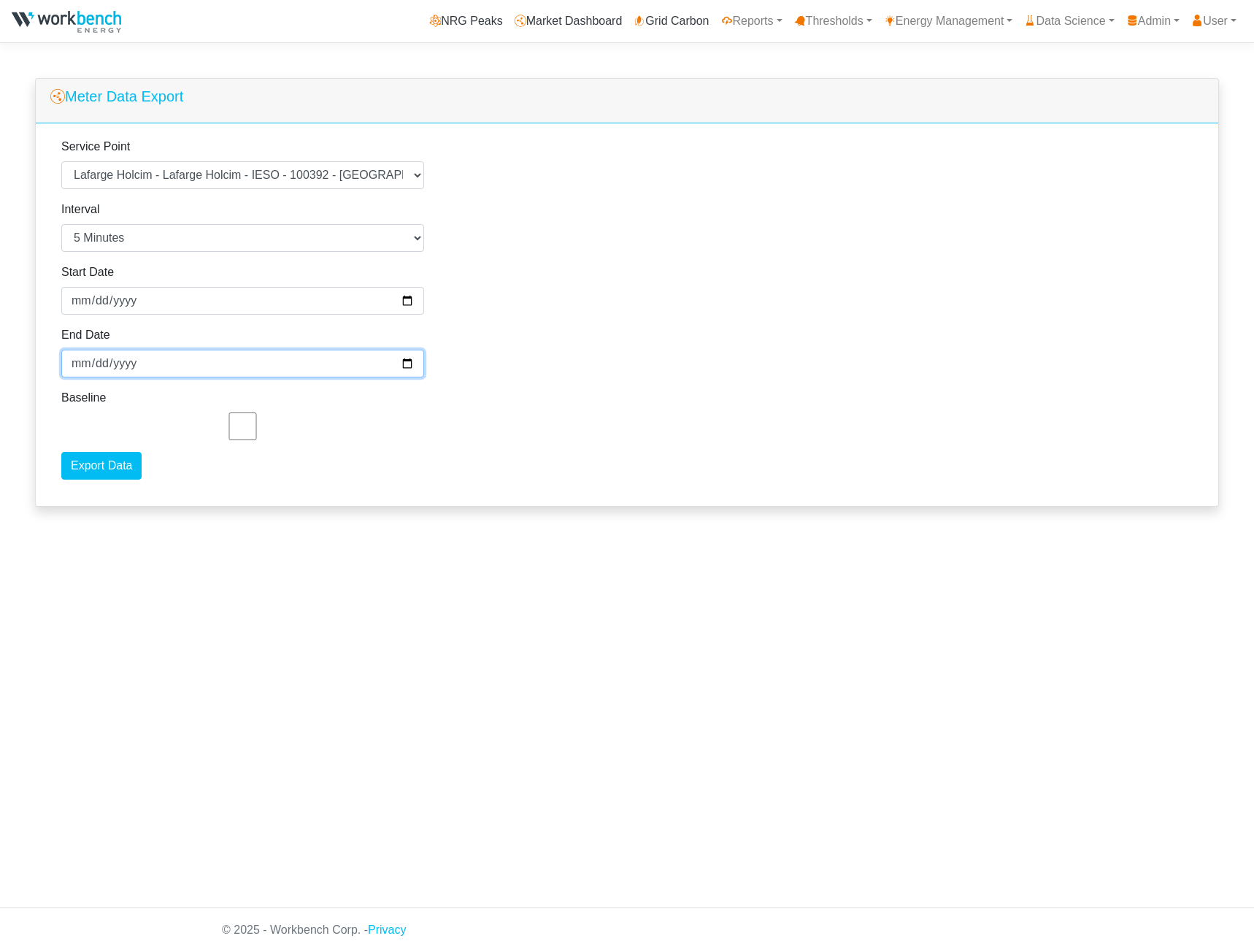
type input "[DATE]"
click at [105, 460] on input "Export Data" at bounding box center [101, 465] width 80 height 27
click at [107, 464] on input "Export Data" at bounding box center [101, 465] width 80 height 27
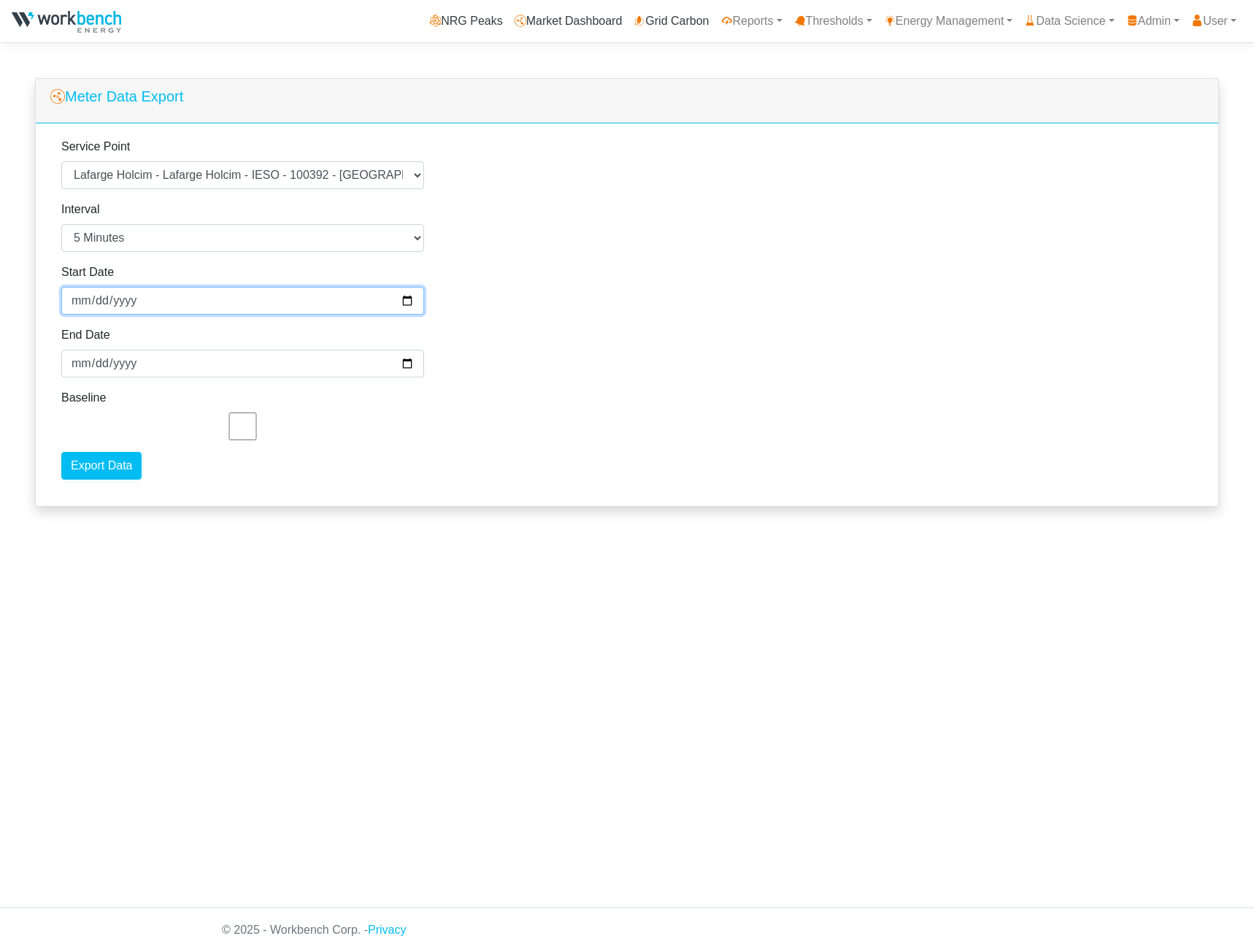
click at [84, 303] on input "[DATE]" at bounding box center [243, 301] width 363 height 27
type input "[DATE]"
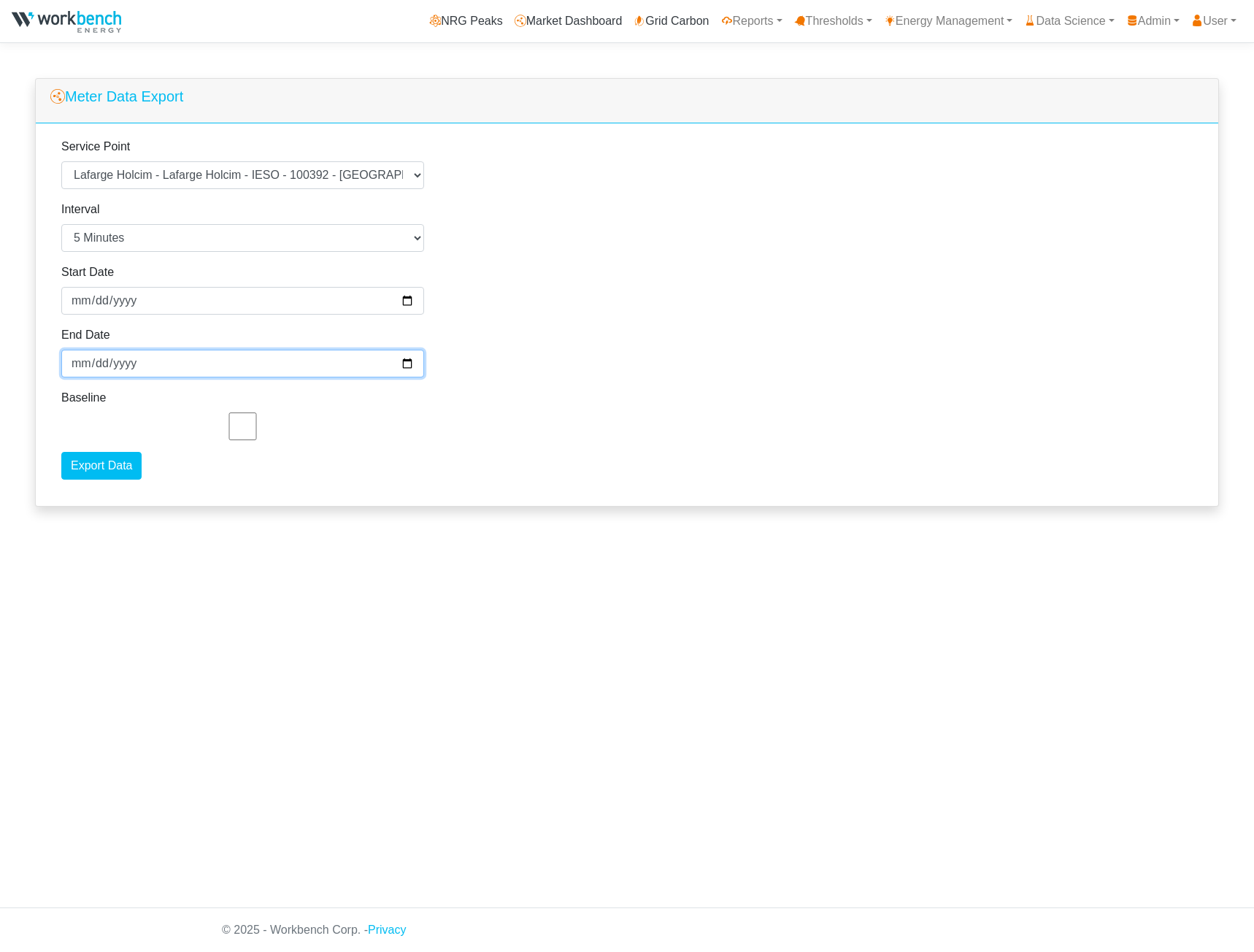
type input "[DATE]"
click at [110, 474] on input "Export Data" at bounding box center [101, 465] width 80 height 27
